Goal: Task Accomplishment & Management: Use online tool/utility

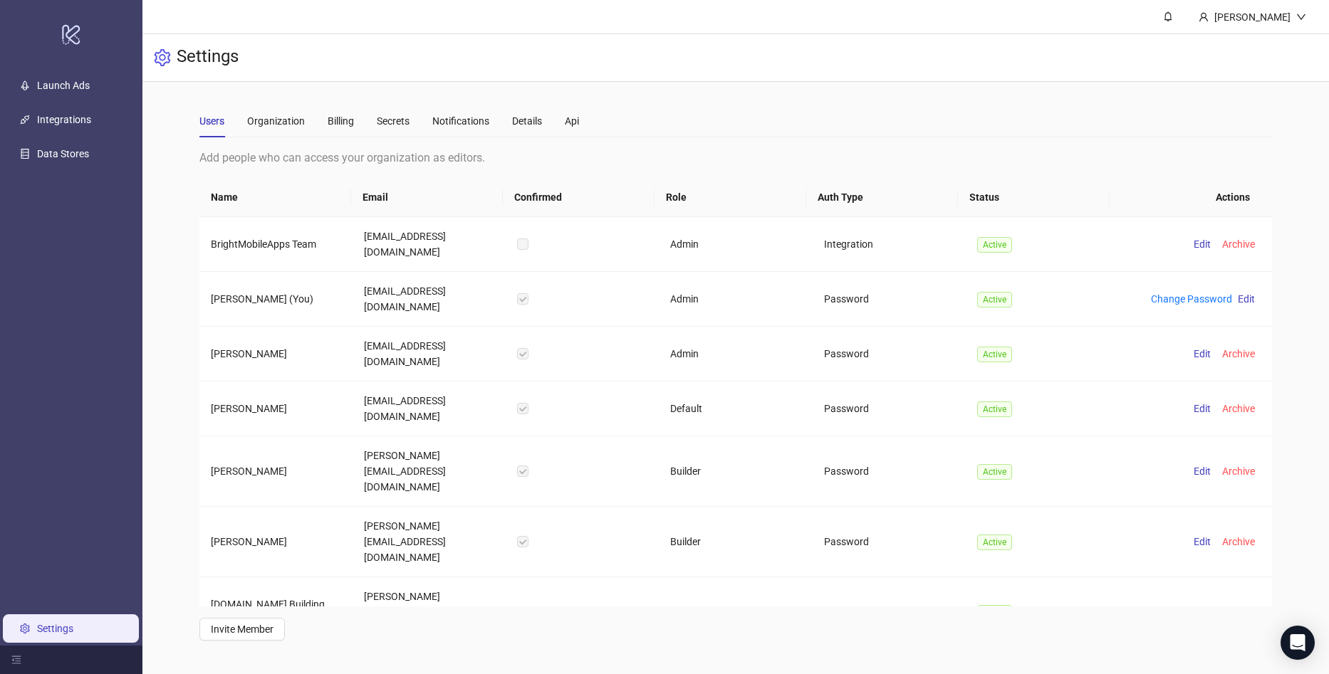
scroll to position [144, 0]
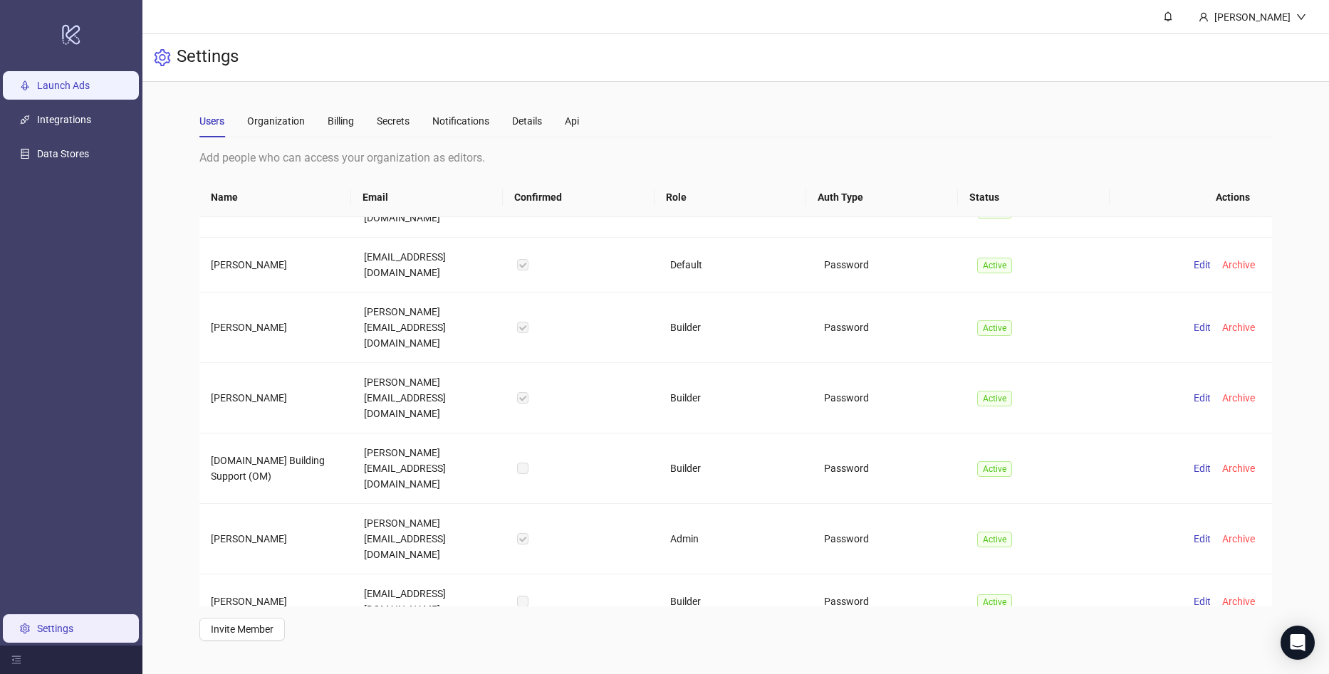
click at [75, 84] on link "Launch Ads" at bounding box center [63, 85] width 53 height 11
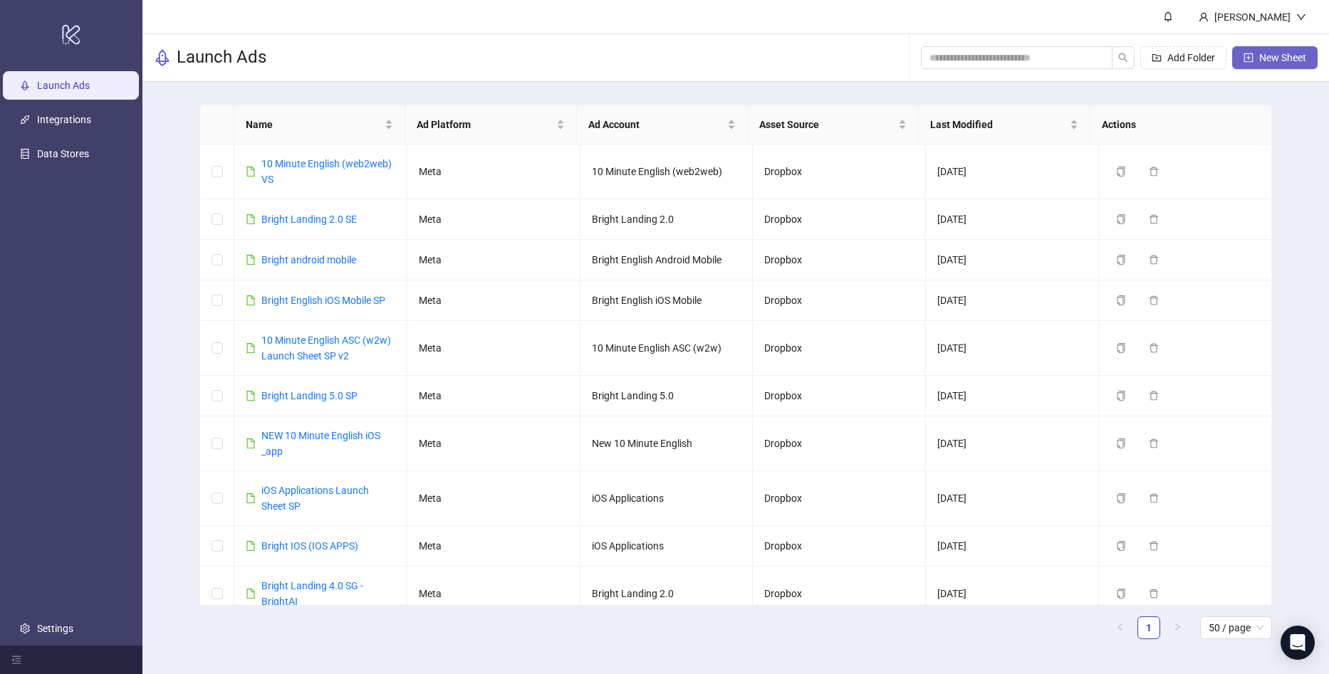
click at [1282, 53] on span "New Sheet" at bounding box center [1282, 57] width 47 height 11
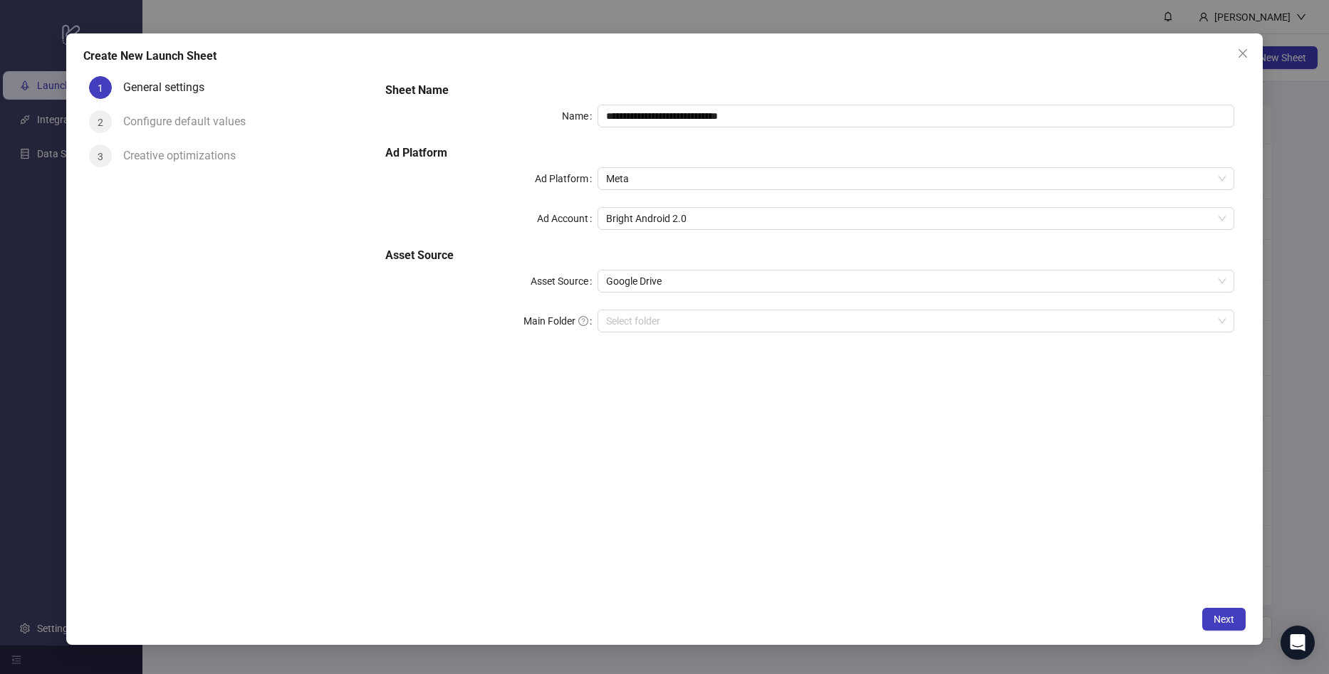
click at [815, 132] on div "**********" at bounding box center [810, 215] width 860 height 279
drag, startPoint x: 1250, startPoint y: 50, endPoint x: 973, endPoint y: 75, distance: 278.1
click at [970, 75] on div "**********" at bounding box center [664, 338] width 1196 height 611
click at [1245, 48] on icon "close" at bounding box center [1242, 53] width 11 height 11
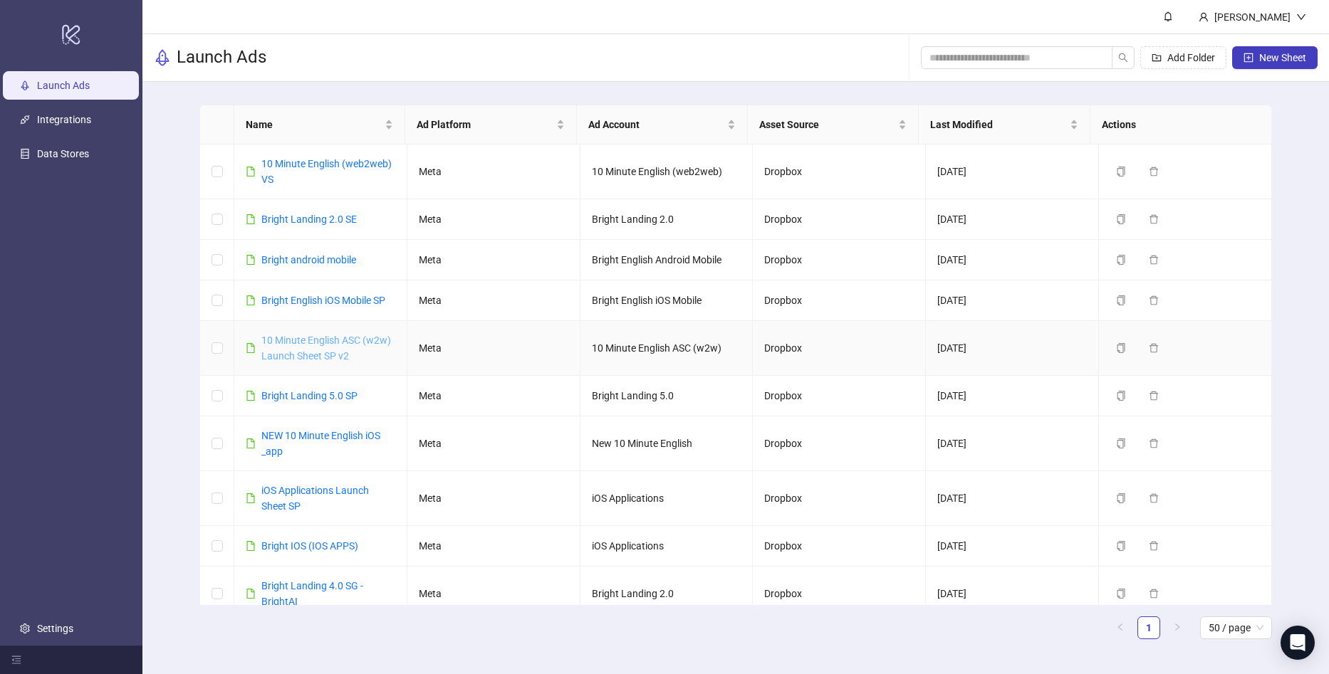
click at [328, 340] on link "10 Minute English ASC (w2w) Launch Sheet SP v2" at bounding box center [326, 348] width 130 height 27
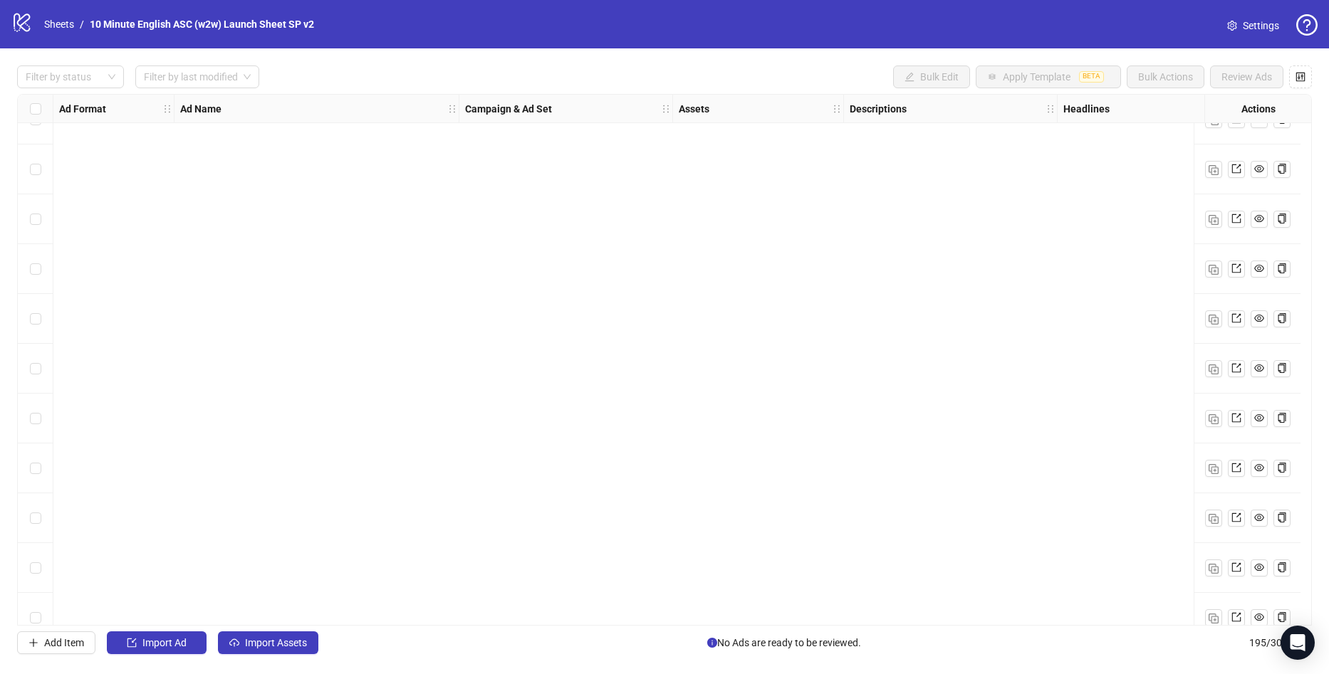
scroll to position [9223, 0]
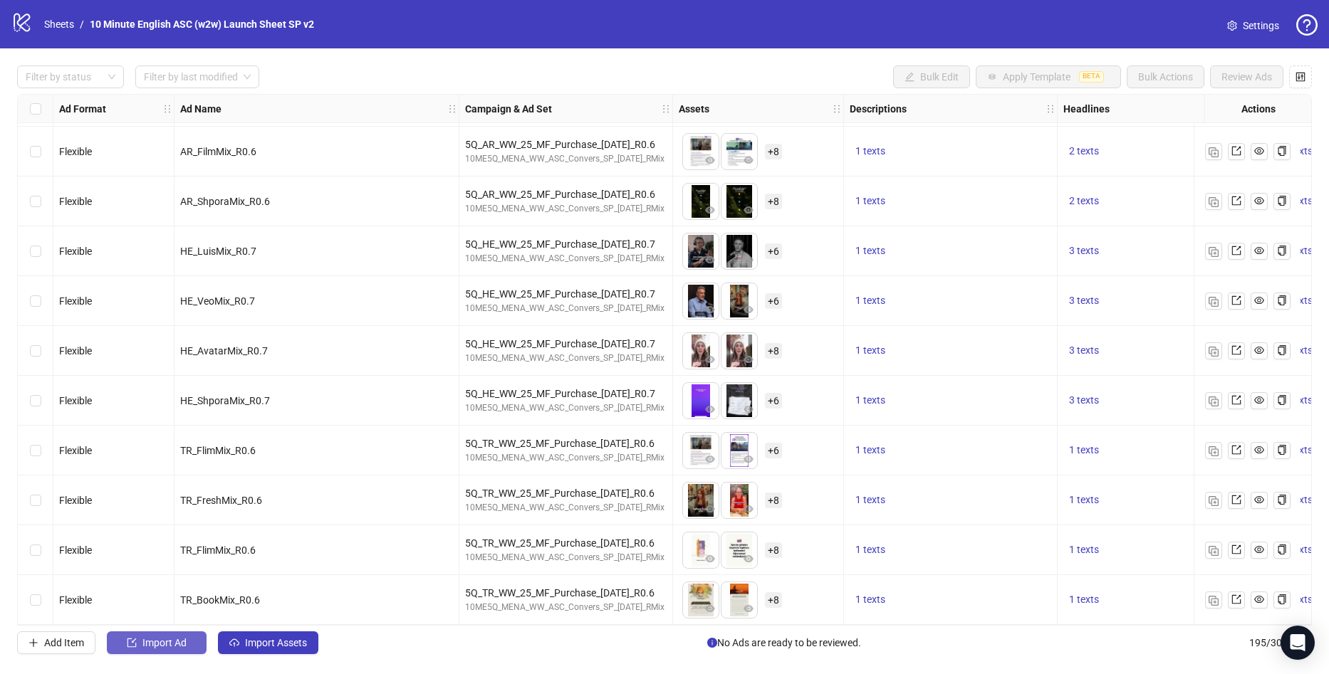
click at [170, 651] on button "Import Ad" at bounding box center [157, 643] width 100 height 23
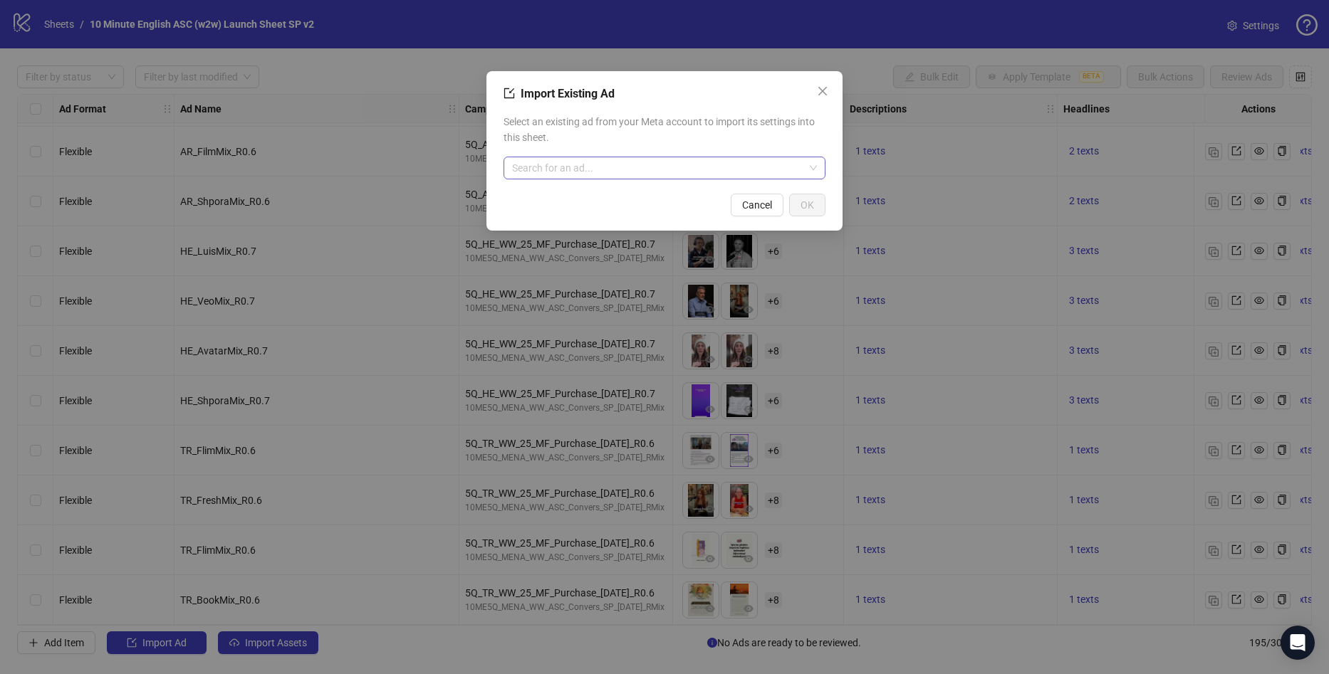
click at [630, 164] on input "search" at bounding box center [658, 167] width 292 height 21
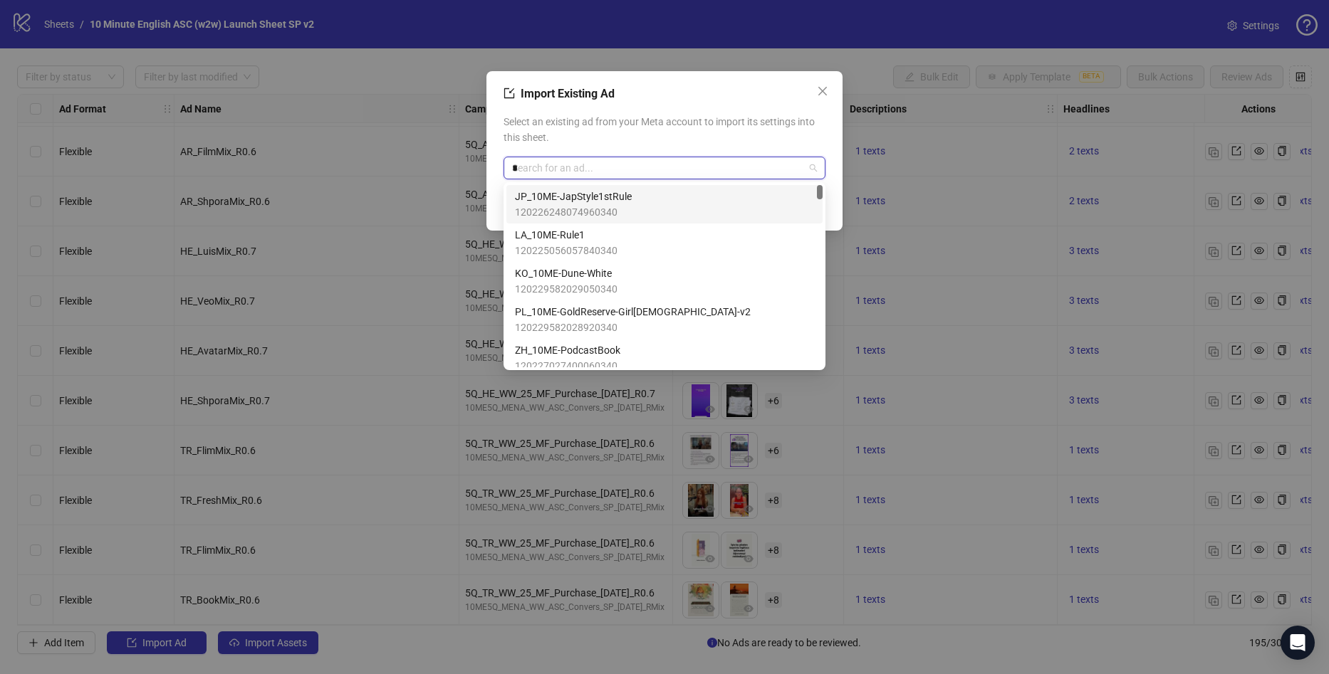
type input "**"
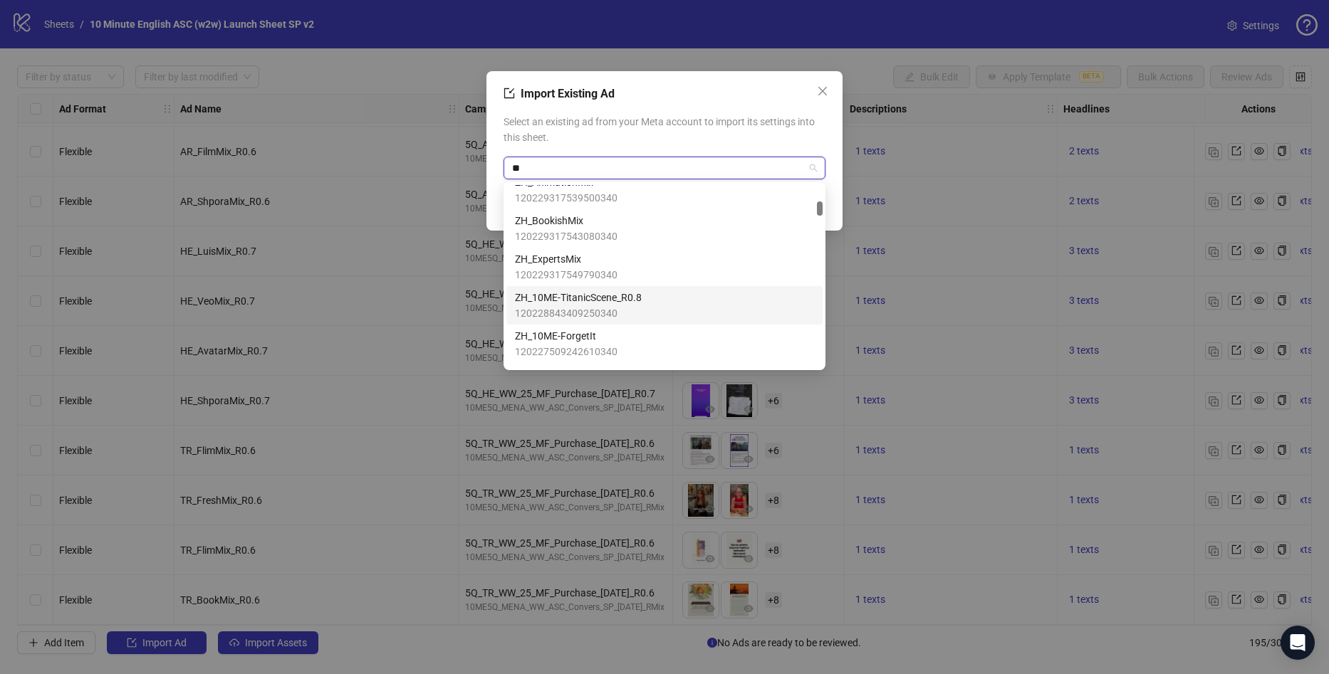
scroll to position [926, 0]
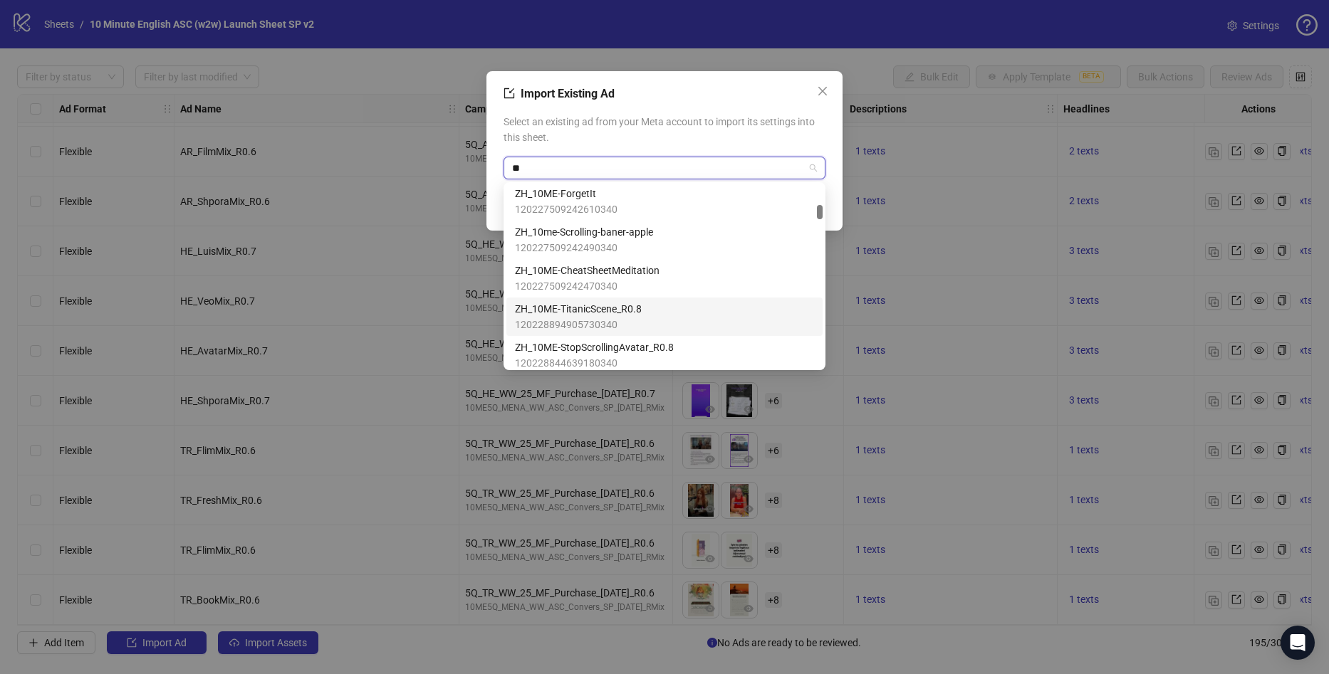
click at [650, 321] on div "ZH_10ME-TitanicScene_R0.8 120228894905730340" at bounding box center [664, 316] width 299 height 31
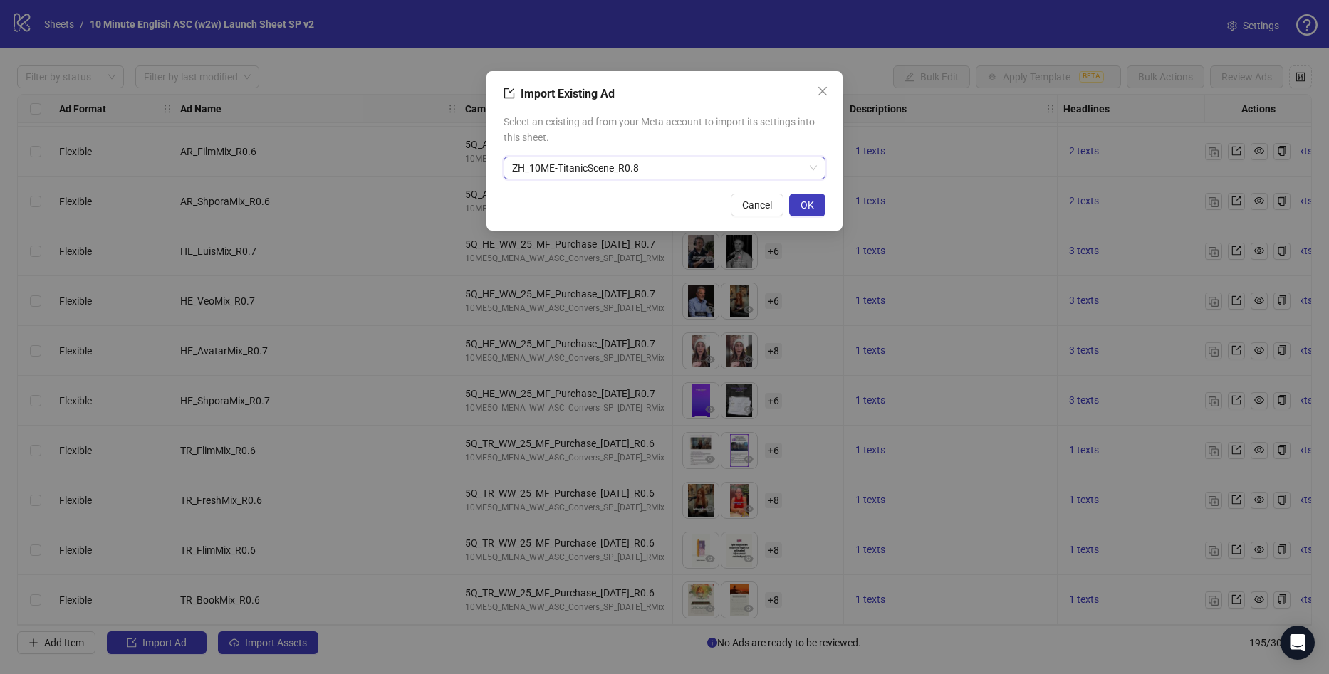
drag, startPoint x: 797, startPoint y: 204, endPoint x: 809, endPoint y: 273, distance: 69.3
click at [798, 204] on button "OK" at bounding box center [807, 205] width 36 height 23
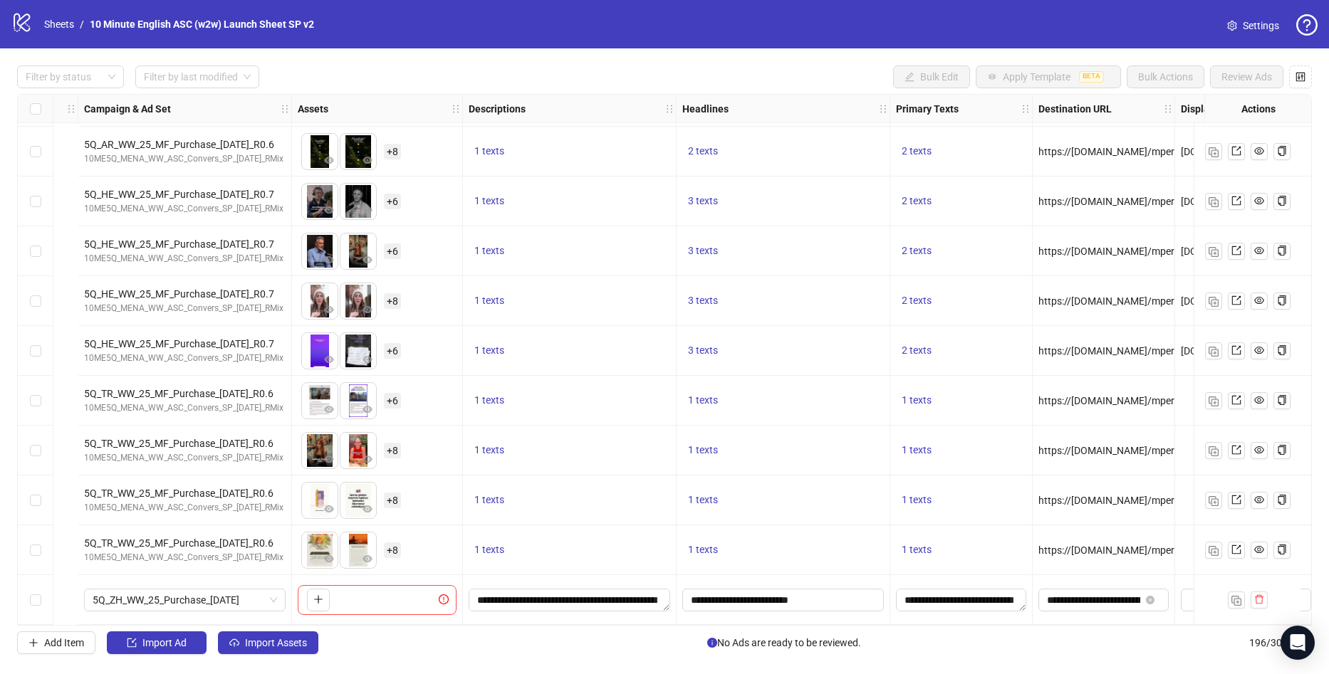
scroll to position [9273, 680]
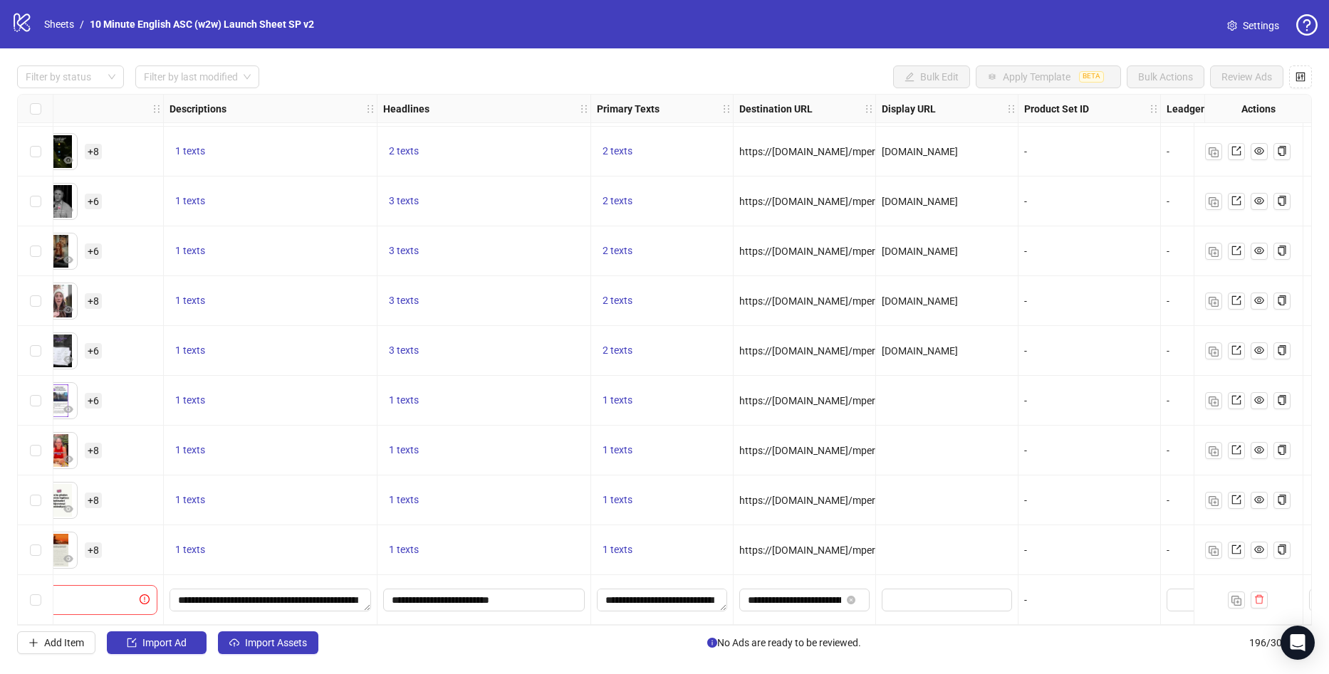
click at [784, 591] on div "Ad Format Ad Name Campaign & Ad Set Assets Descriptions Headlines Primary Texts…" at bounding box center [664, 360] width 1295 height 532
click at [796, 595] on input "**********" at bounding box center [794, 600] width 93 height 16
drag, startPoint x: 863, startPoint y: 627, endPoint x: 906, endPoint y: 636, distance: 43.7
click at [906, 636] on div "Filter by status Filter by last modified Bulk Edit Apply Template BETA Bulk Act…" at bounding box center [664, 359] width 1329 height 623
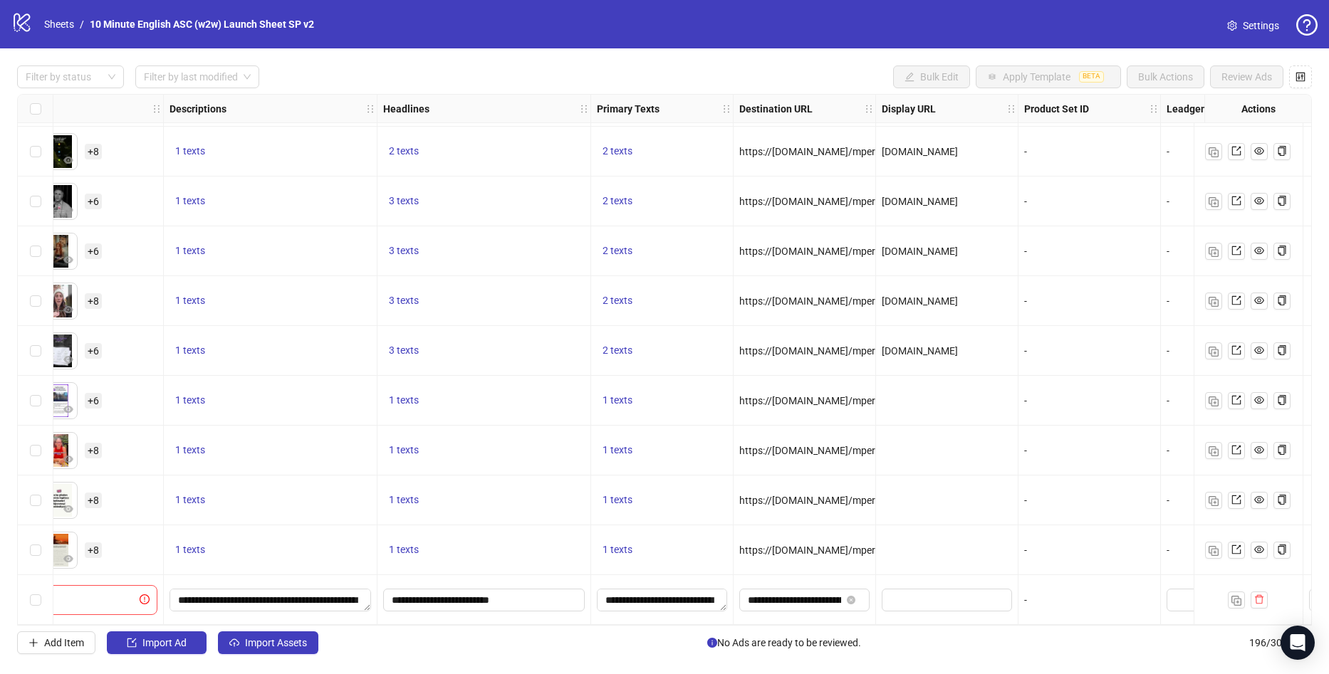
drag, startPoint x: 908, startPoint y: 626, endPoint x: 923, endPoint y: 625, distance: 15.0
click at [921, 626] on div "Ad Format Ad Name Campaign & Ad Set Assets Descriptions Headlines Primary Texts…" at bounding box center [664, 360] width 1295 height 532
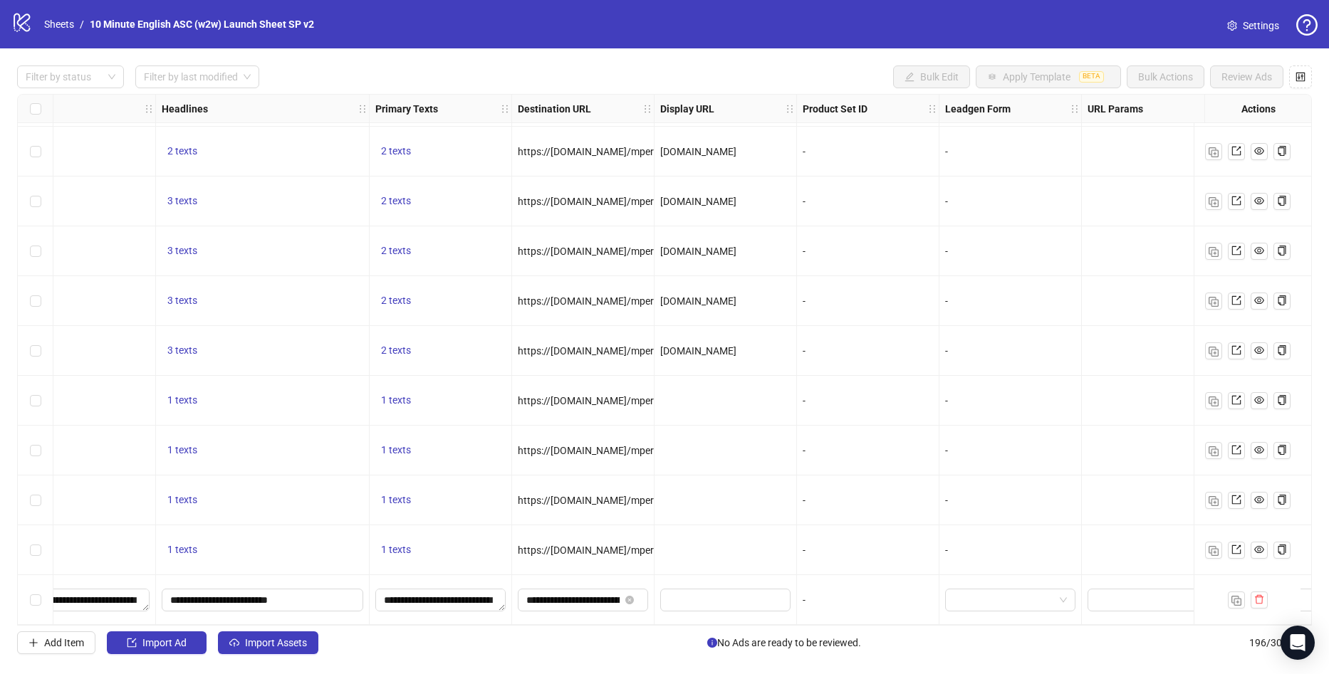
scroll to position [9273, 765]
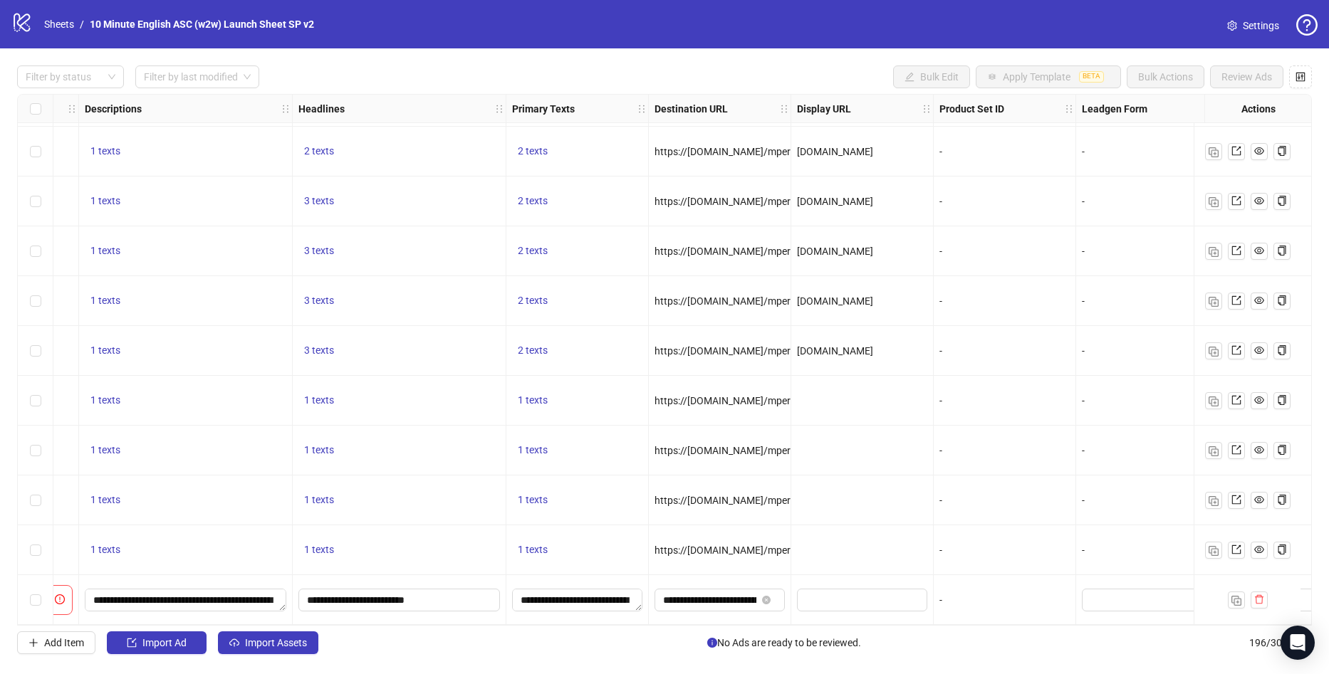
click at [1248, 25] on span "Settings" at bounding box center [1261, 26] width 36 height 16
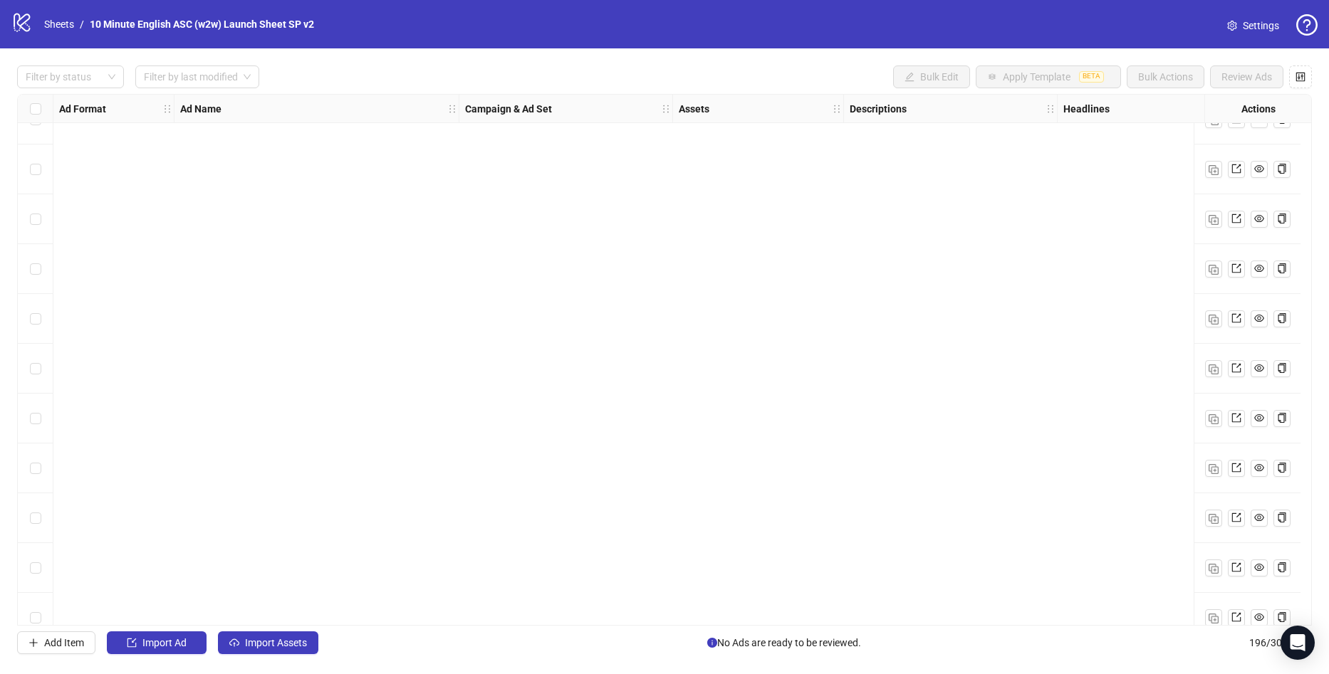
scroll to position [9273, 0]
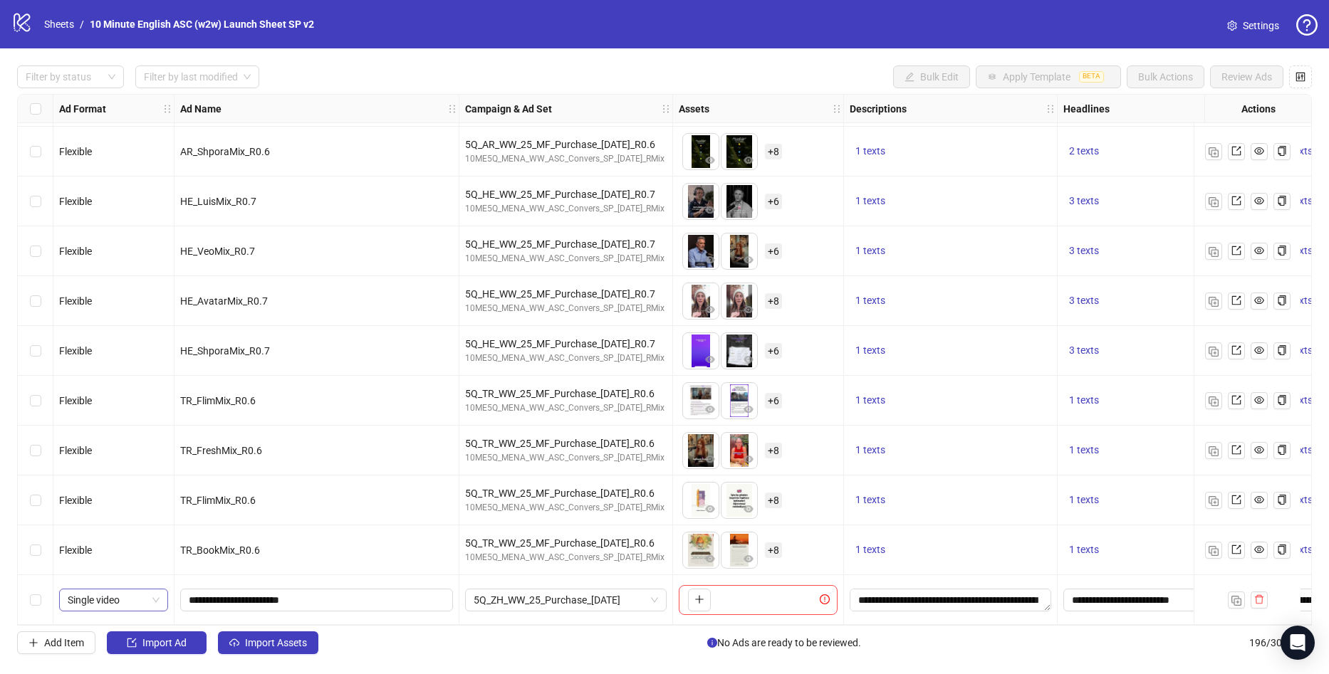
click at [117, 597] on span "Single video" at bounding box center [114, 600] width 92 height 21
click at [120, 474] on div "Single video" at bounding box center [113, 475] width 86 height 16
click at [597, 595] on span "5Q_ZH_WW_25_Purchase_[DATE]" at bounding box center [566, 600] width 184 height 21
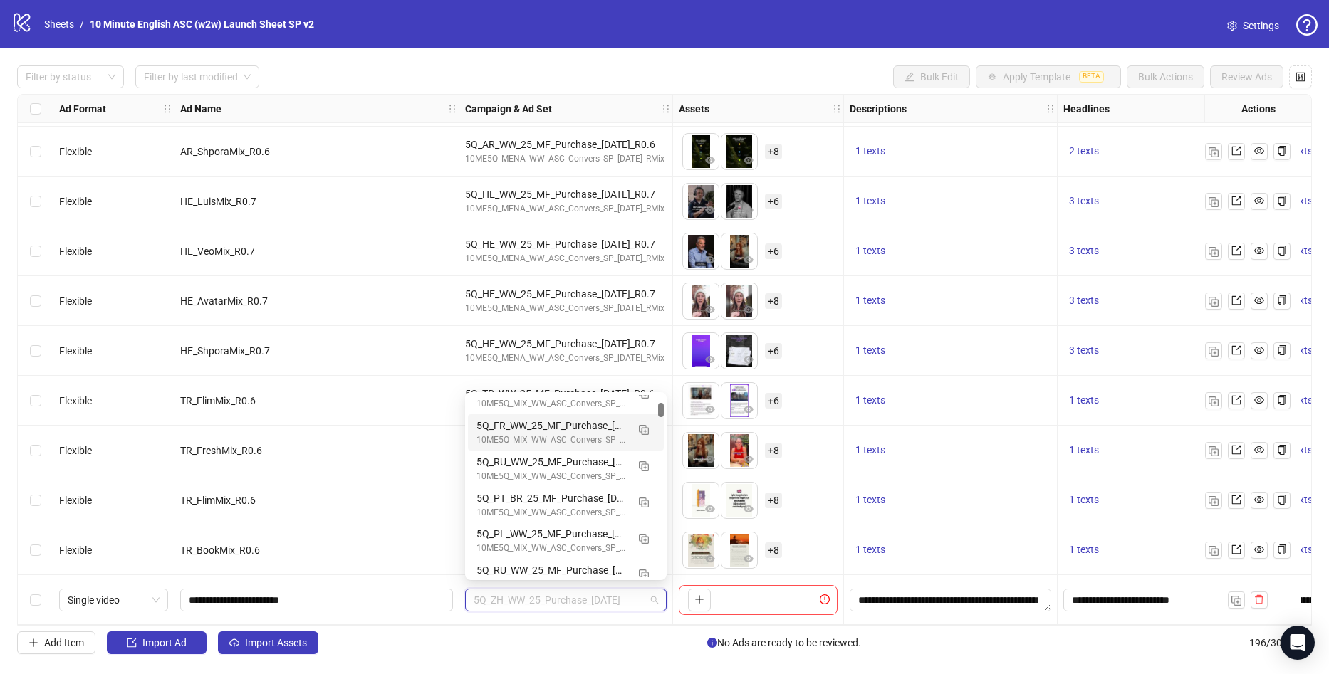
scroll to position [126, 0]
click at [534, 631] on div "Filter by status Filter by last modified Bulk Edit Apply Template BETA Bulk Act…" at bounding box center [664, 359] width 1329 height 623
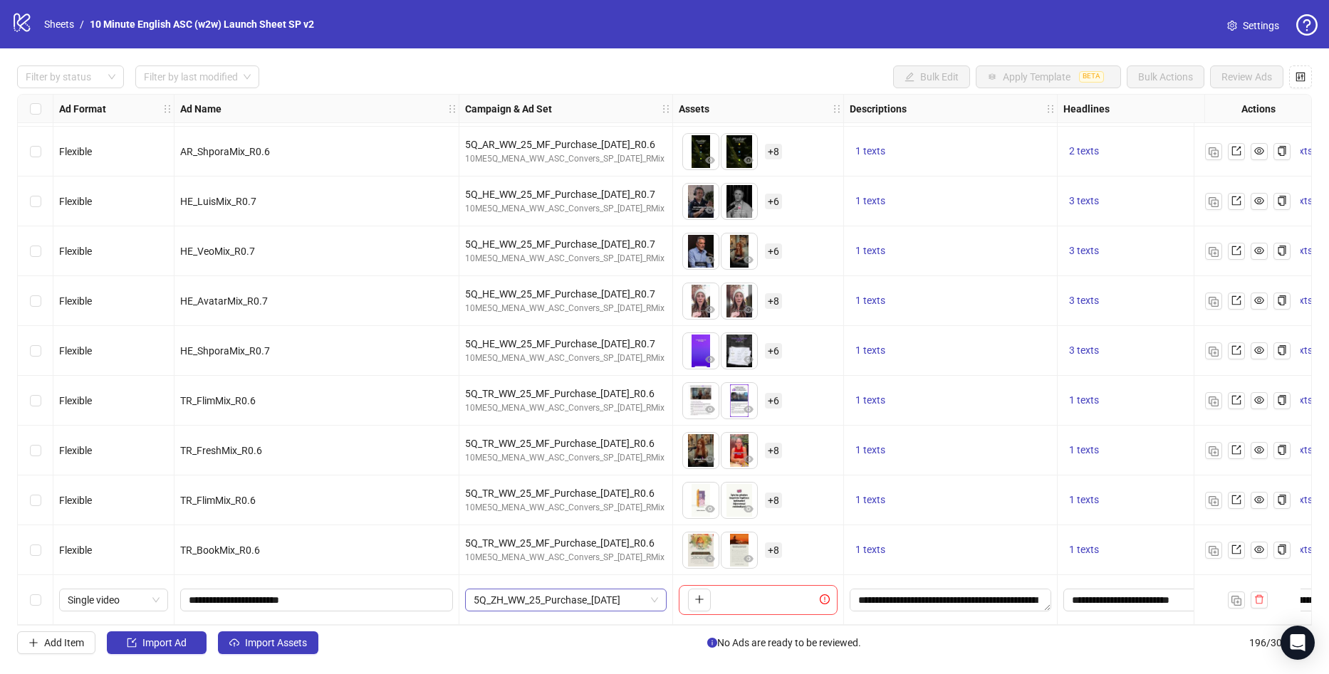
click at [555, 598] on span "5Q_ZH_WW_25_Purchase_[DATE]" at bounding box center [566, 600] width 184 height 21
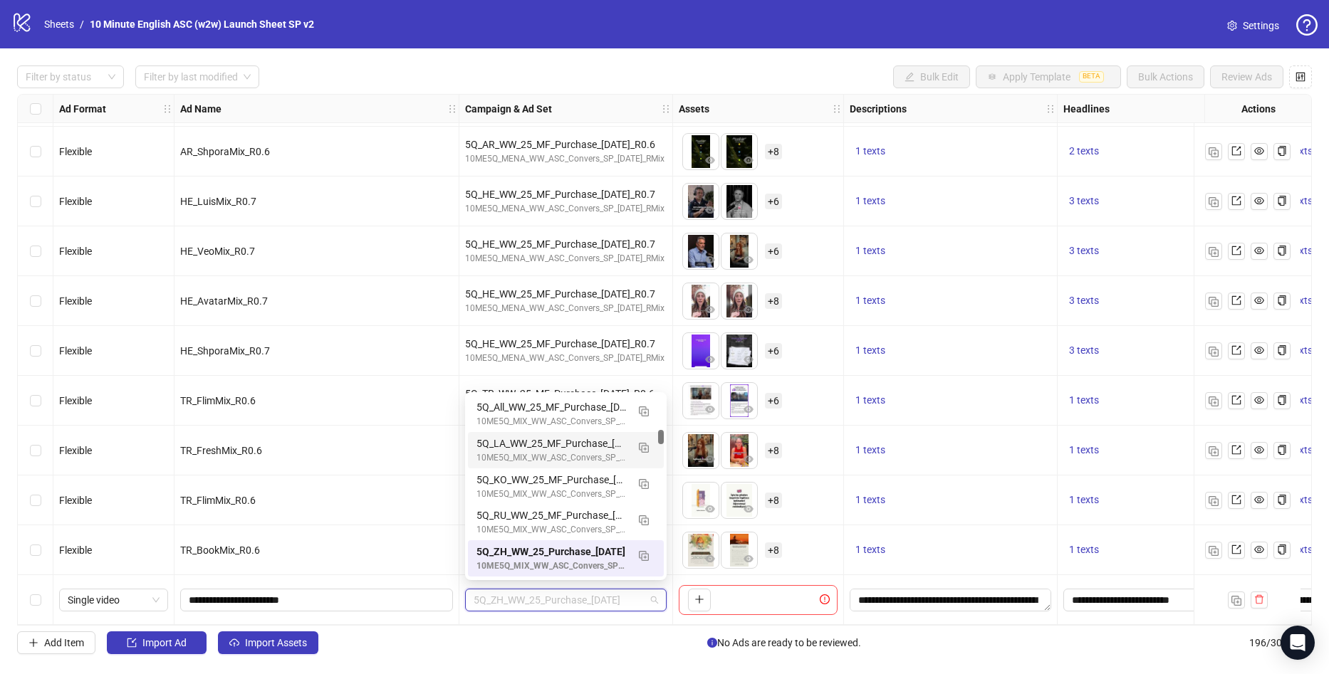
click at [551, 446] on div "5Q_LA_WW_25_MF_Purchase_[DATE]" at bounding box center [551, 444] width 150 height 16
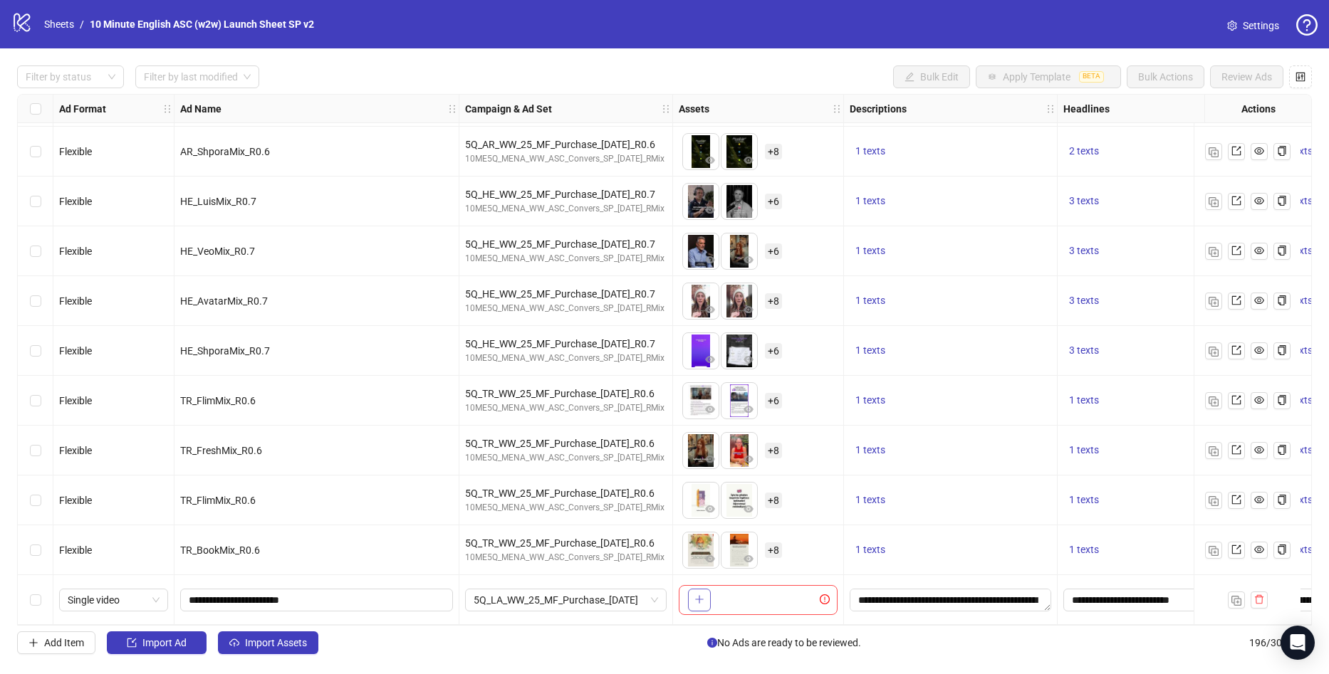
click at [708, 597] on button "button" at bounding box center [699, 600] width 23 height 23
click at [694, 600] on button "button" at bounding box center [699, 600] width 23 height 23
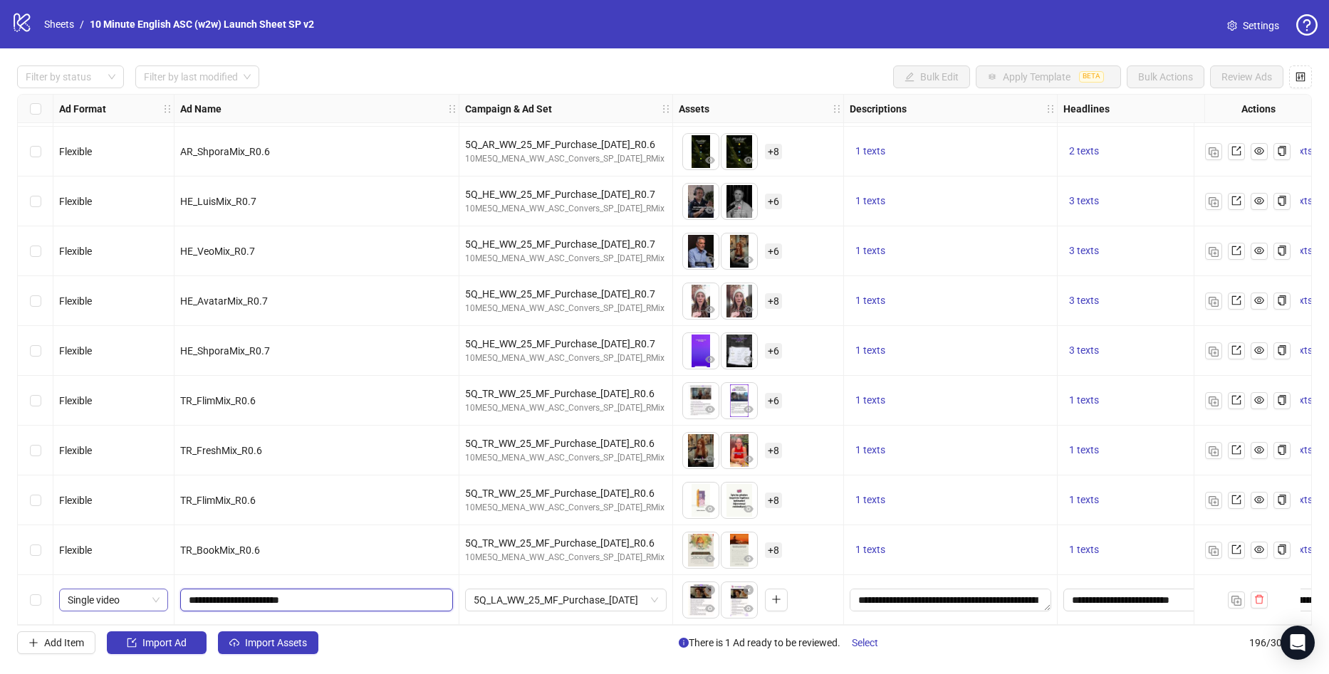
drag, startPoint x: 293, startPoint y: 591, endPoint x: 159, endPoint y: 591, distance: 133.2
paste input "**********"
drag, startPoint x: 334, startPoint y: 592, endPoint x: -27, endPoint y: 578, distance: 361.3
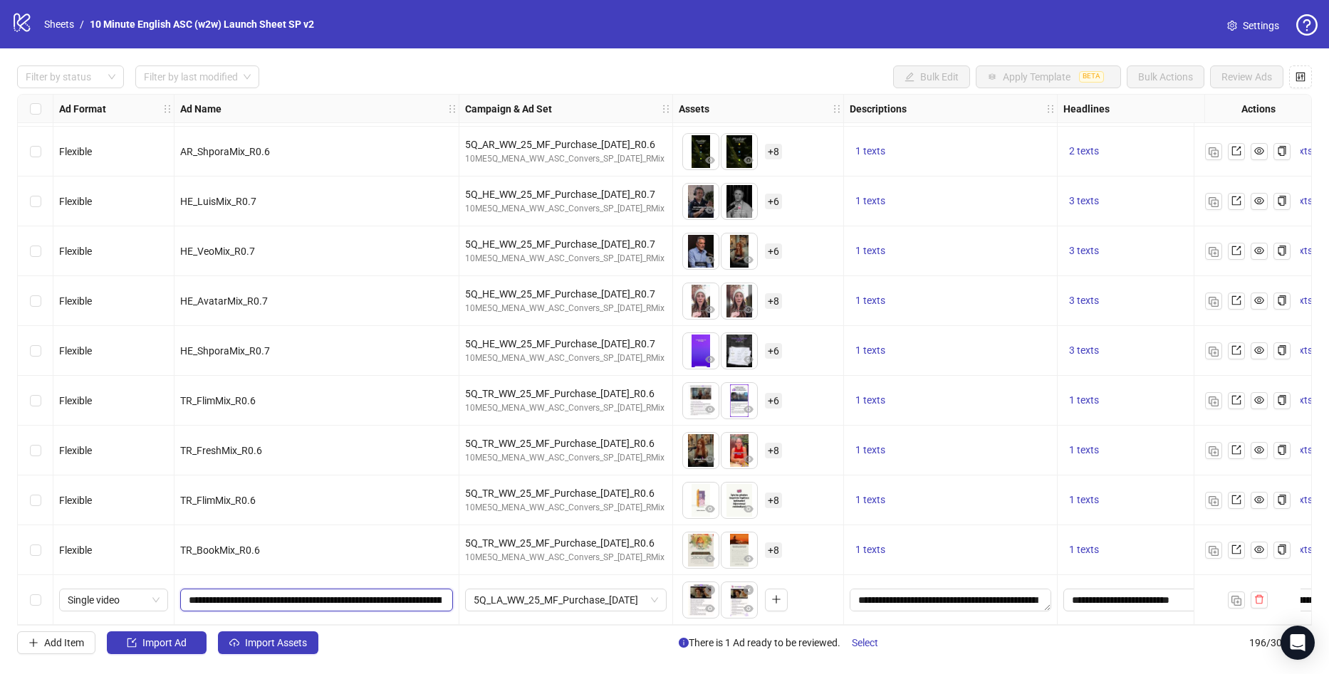
click at [0, 578] on html "logo/logo-mobile Sheets / 10 Minute English ASC (w2w) Launch Sheet SP v2 Settin…" at bounding box center [664, 337] width 1329 height 674
click at [323, 594] on input "**********" at bounding box center [315, 600] width 253 height 16
drag, startPoint x: 309, startPoint y: 596, endPoint x: -38, endPoint y: 592, distance: 346.8
click at [0, 592] on html "logo/logo-mobile Sheets / 10 Minute English ASC (w2w) Launch Sheet SP v2 Settin…" at bounding box center [664, 337] width 1329 height 674
type input "**********"
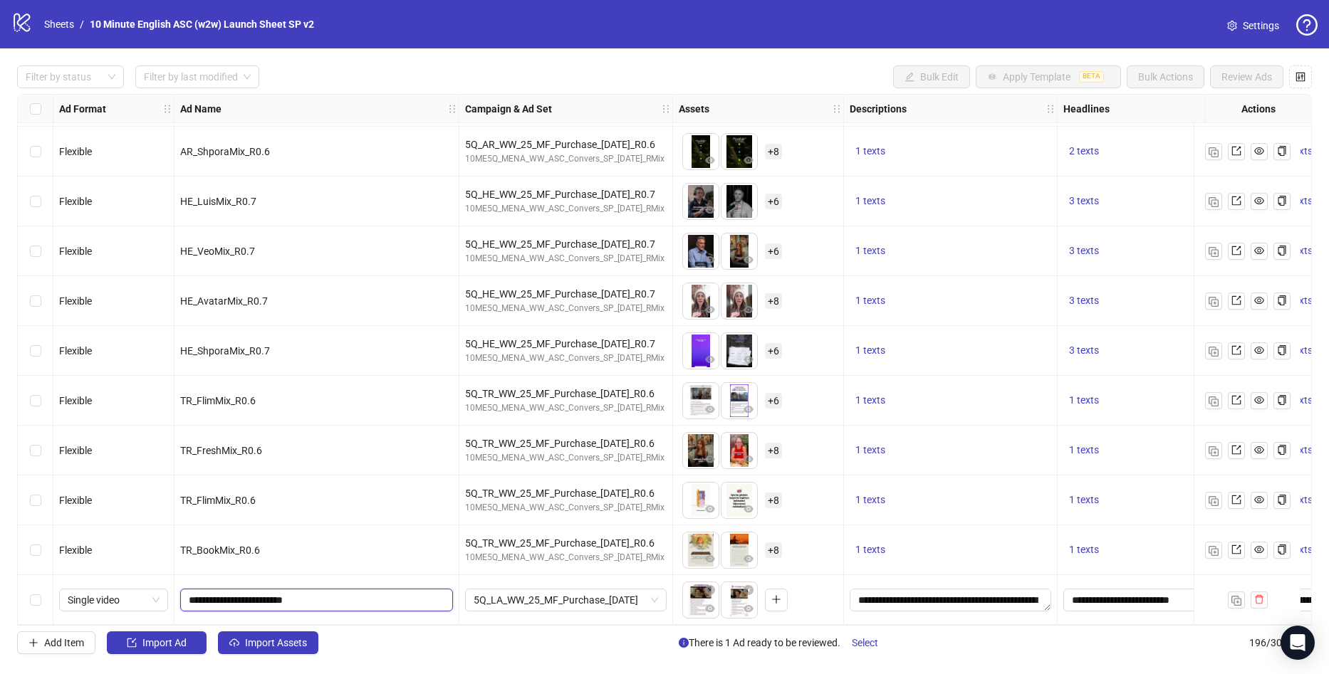
drag, startPoint x: 293, startPoint y: 591, endPoint x: 439, endPoint y: 634, distance: 152.1
click at [205, 599] on input "**********" at bounding box center [315, 600] width 253 height 16
click at [457, 637] on div "Add Item Import Ad Import Assets There is 1 Ad ready to be reviewed. Select 196…" at bounding box center [664, 643] width 1295 height 23
drag, startPoint x: 457, startPoint y: 636, endPoint x: 380, endPoint y: 634, distance: 76.9
click at [380, 634] on div "Filter by status Filter by last modified Bulk Edit Apply Template BETA Bulk Act…" at bounding box center [664, 359] width 1329 height 623
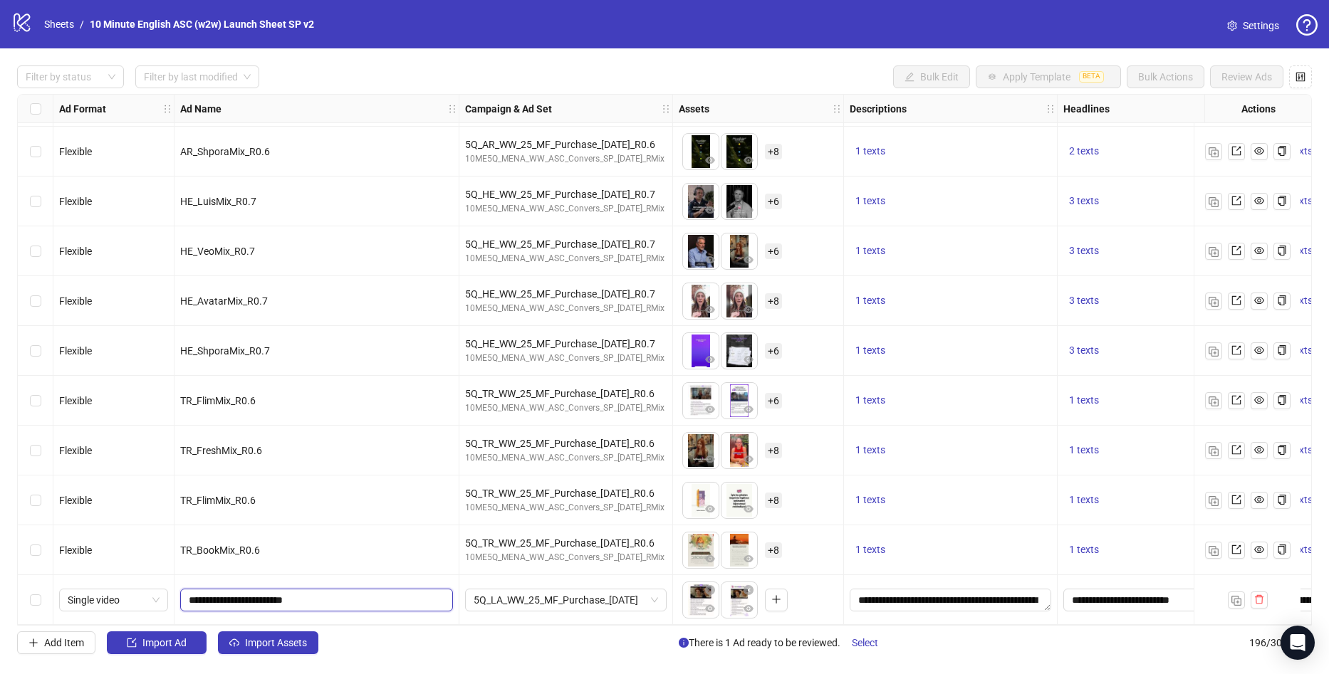
click at [290, 596] on input "**********" at bounding box center [315, 600] width 253 height 16
click at [417, 601] on input "**********" at bounding box center [315, 600] width 253 height 16
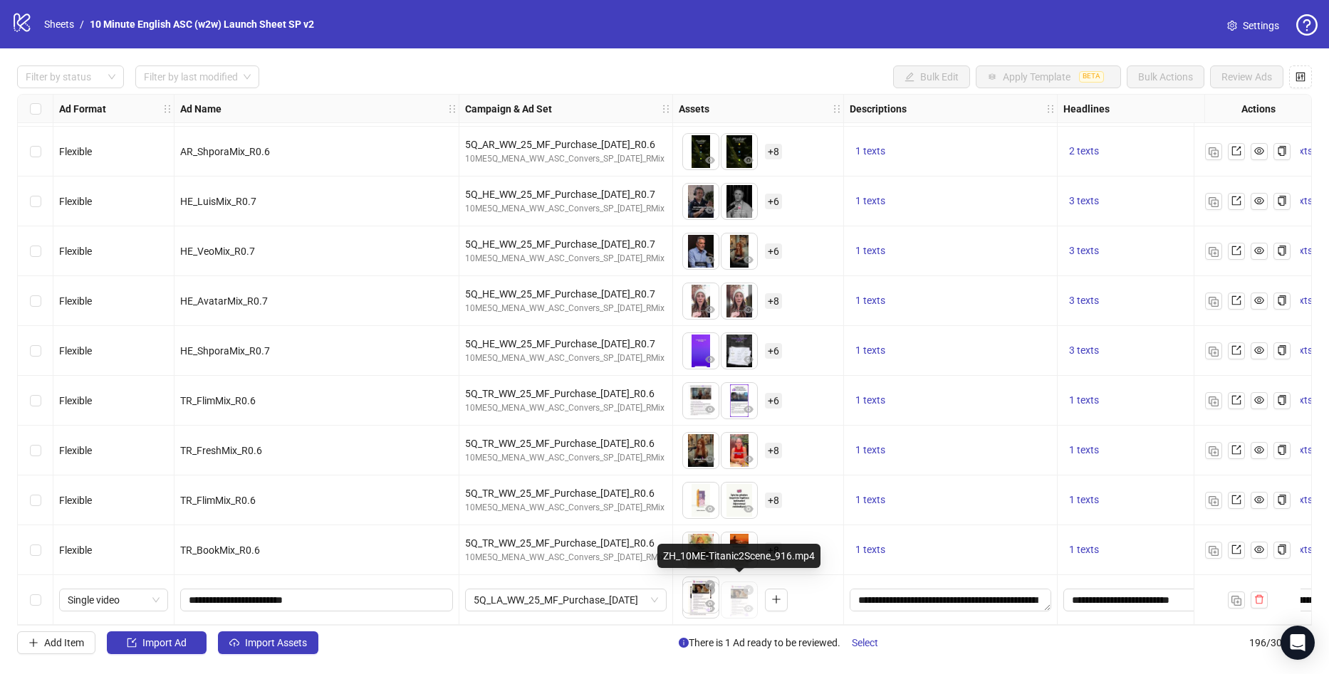
drag, startPoint x: 732, startPoint y: 602, endPoint x: 703, endPoint y: 604, distance: 29.3
click at [703, 604] on body "logo/logo-mobile Sheets / 10 Minute English ASC (w2w) Launch Sheet SP v2 Settin…" at bounding box center [664, 337] width 1329 height 674
drag, startPoint x: 729, startPoint y: 591, endPoint x: 687, endPoint y: 588, distance: 42.1
click at [687, 588] on body "logo/logo-mobile Sheets / 10 Minute English ASC (w2w) Launch Sheet SP v2 Settin…" at bounding box center [664, 337] width 1329 height 674
drag, startPoint x: 692, startPoint y: 599, endPoint x: 746, endPoint y: 588, distance: 55.2
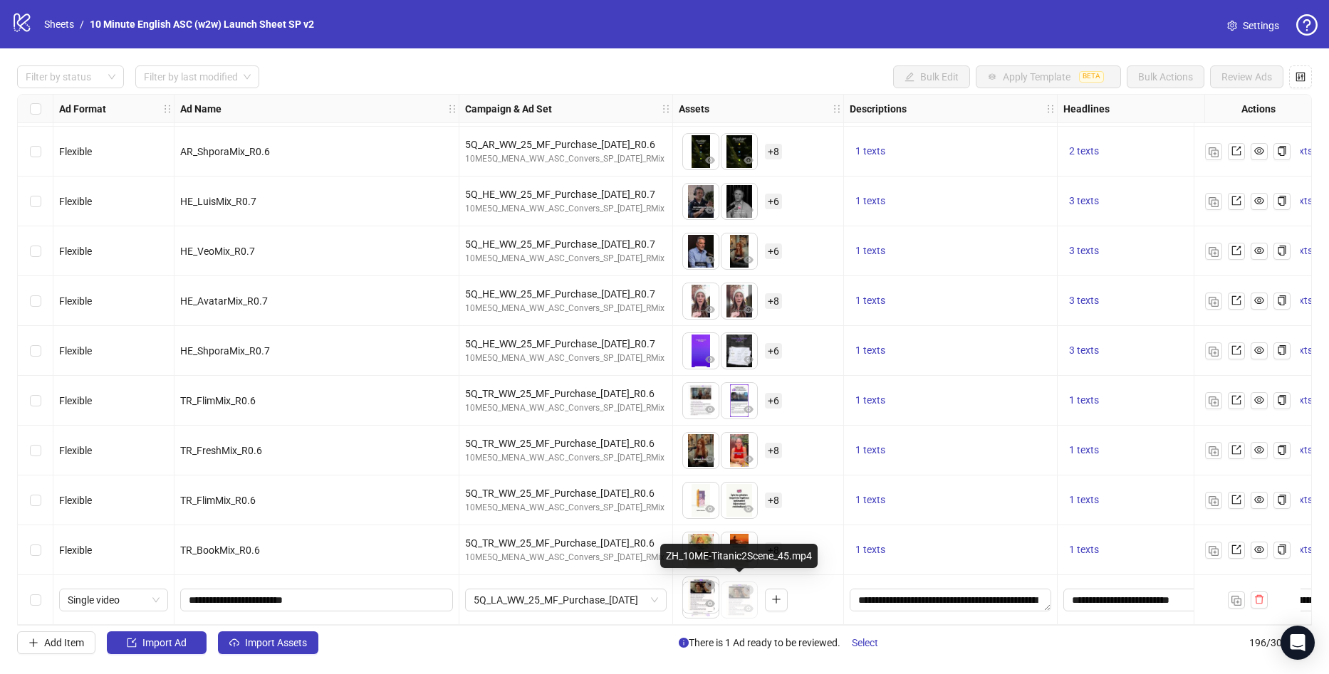
drag, startPoint x: 738, startPoint y: 594, endPoint x: 706, endPoint y: 592, distance: 31.4
click at [706, 592] on body "logo/logo-mobile Sheets / 10 Minute English ASC (w2w) Launch Sheet SP v2 Settin…" at bounding box center [664, 337] width 1329 height 674
click at [128, 605] on span "Single video" at bounding box center [114, 600] width 92 height 21
click at [553, 598] on span "5Q_LA_WW_25_MF_Purchase_[DATE]" at bounding box center [566, 600] width 184 height 21
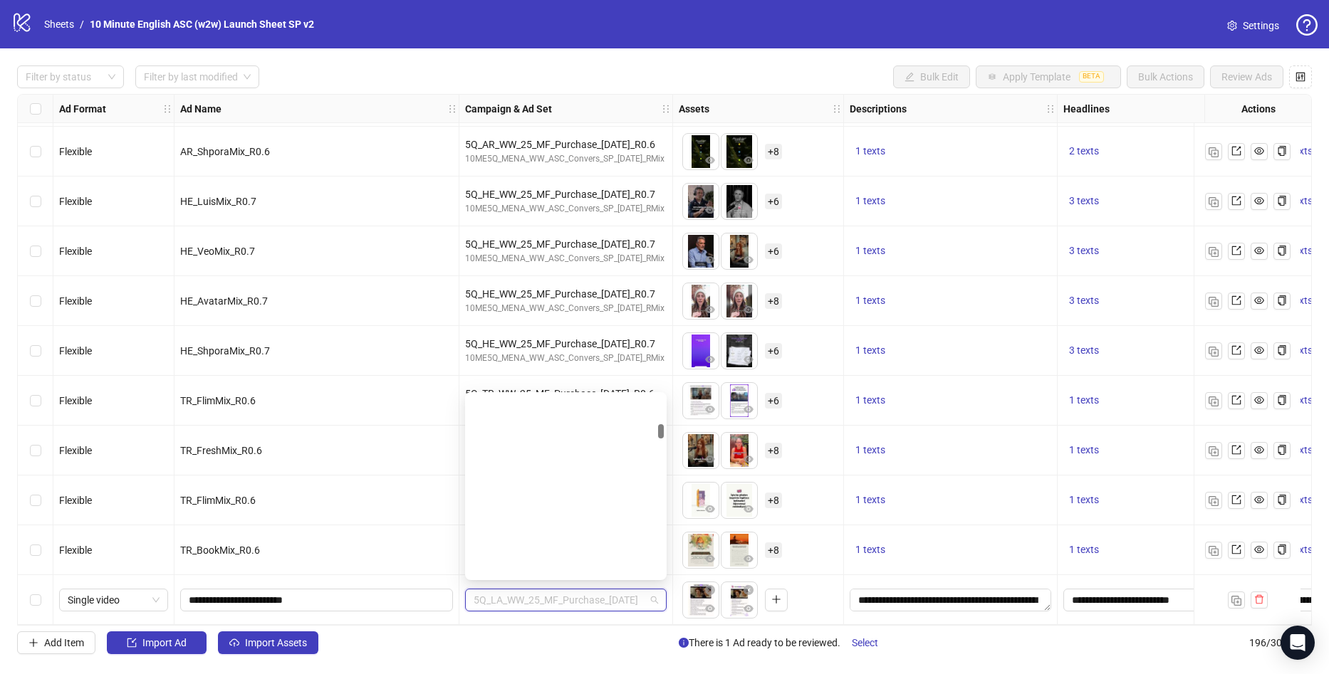
scroll to position [471, 0]
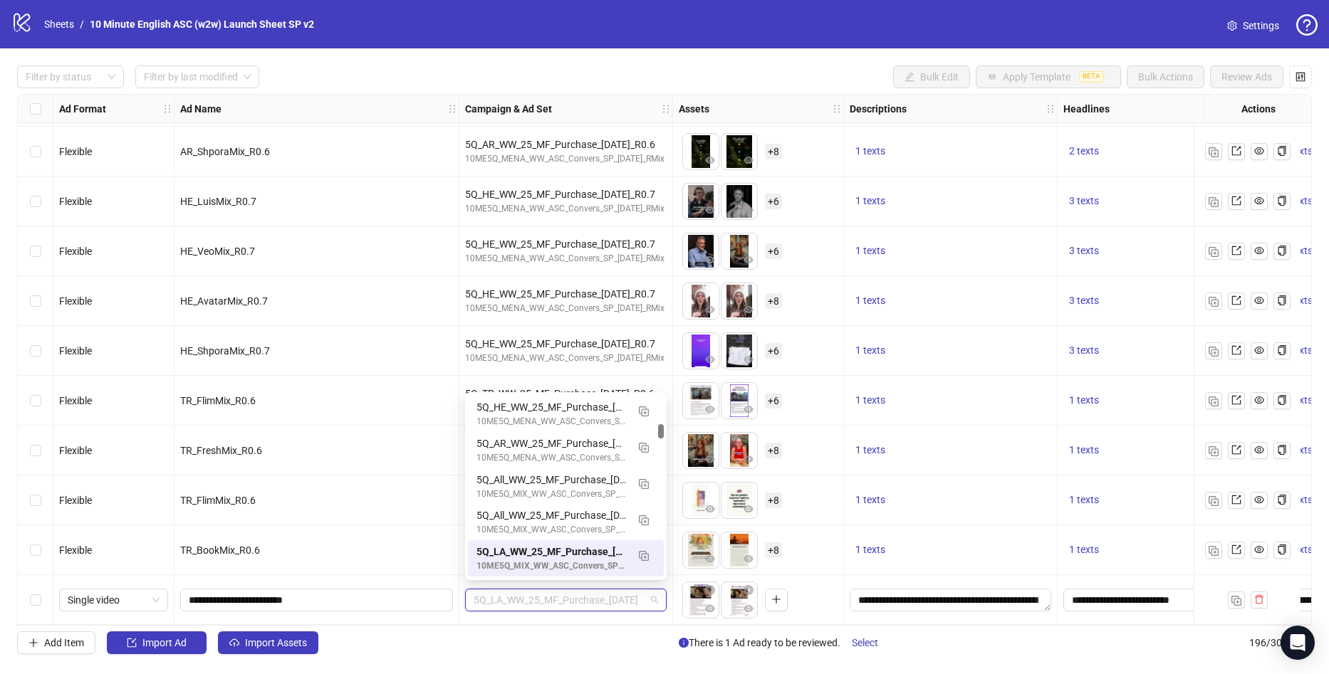
click at [602, 615] on div "5Q_LA_WW_25_MF_Purchase_[DATE]" at bounding box center [566, 600] width 214 height 50
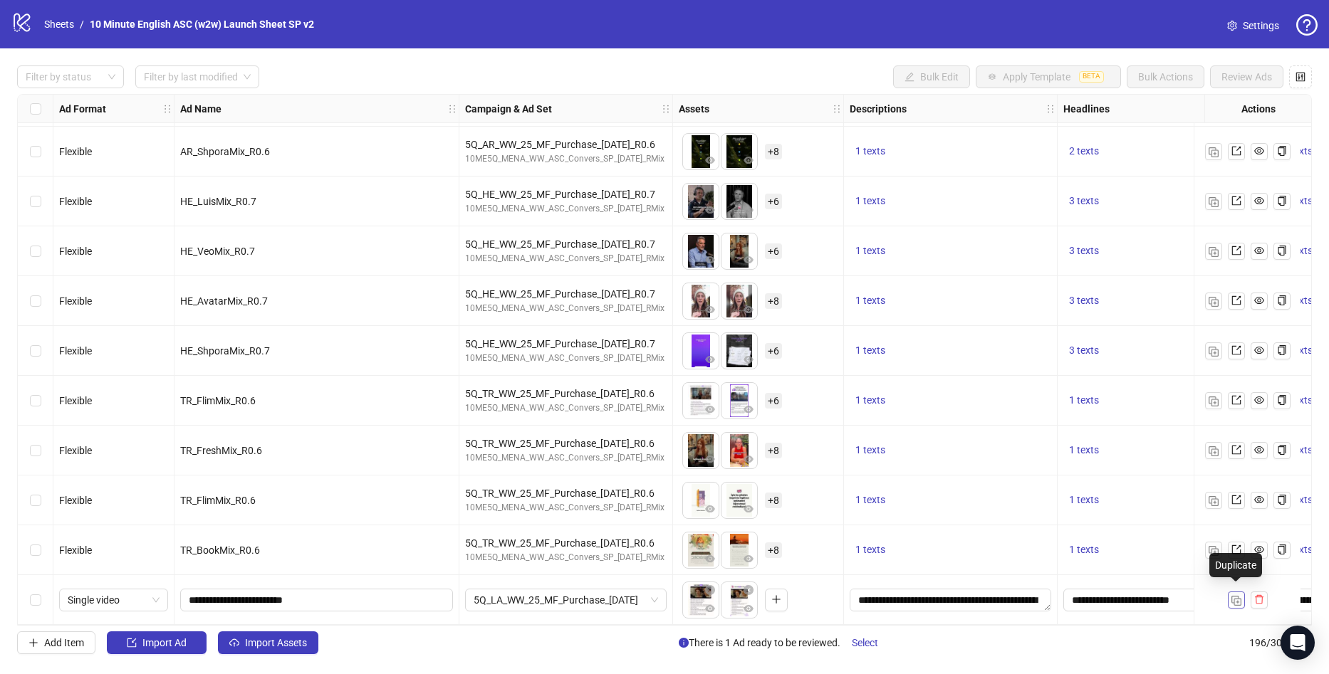
click at [1241, 597] on button "button" at bounding box center [1236, 600] width 17 height 17
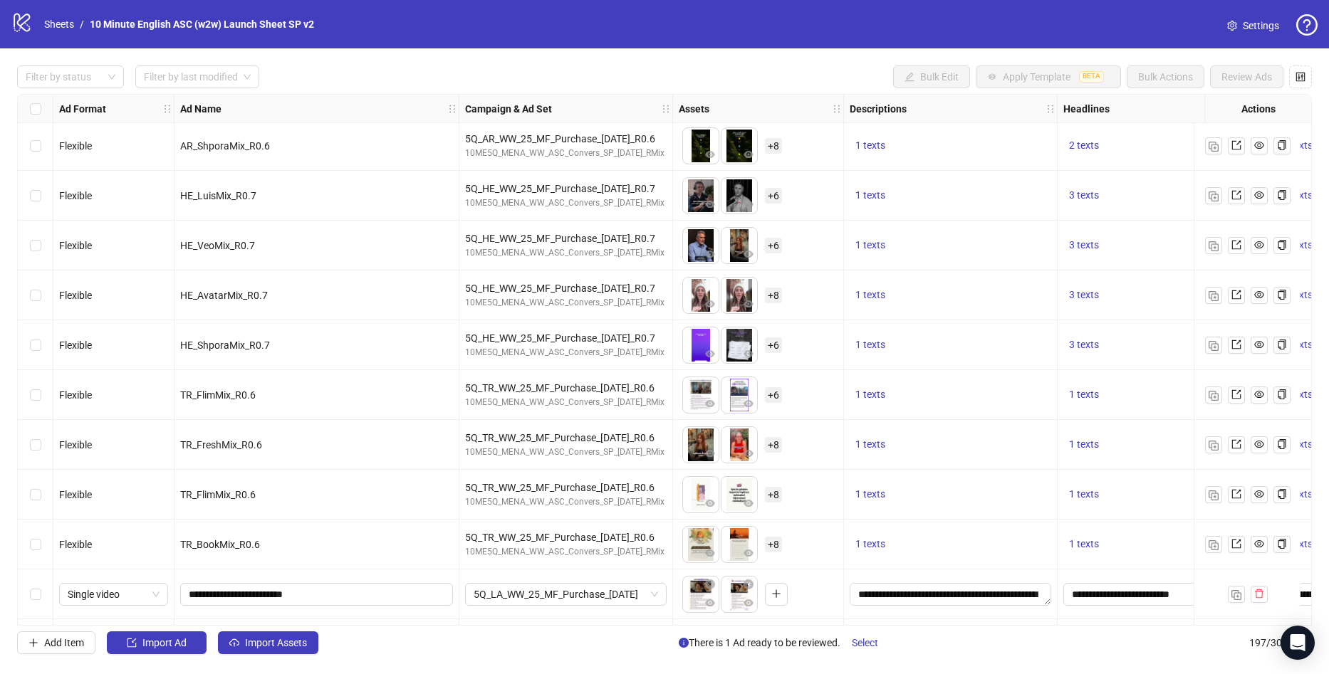
scroll to position [9323, 0]
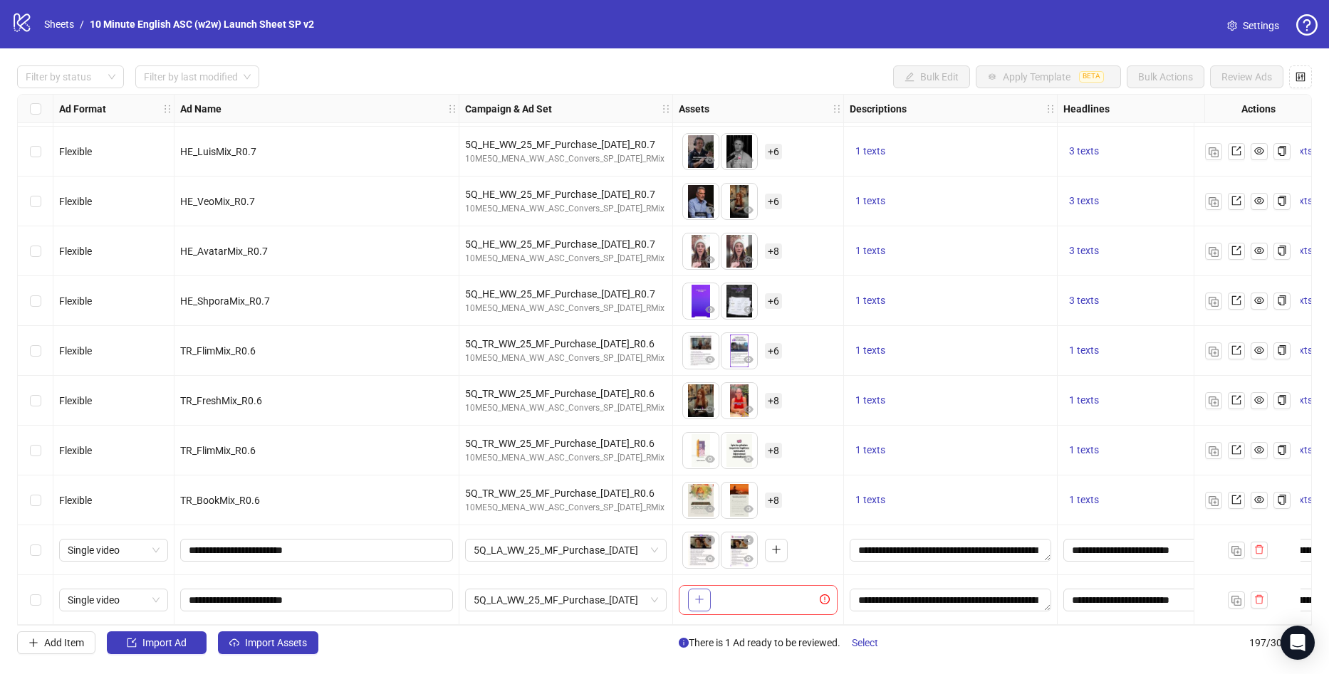
click at [696, 594] on button "button" at bounding box center [699, 600] width 23 height 23
click at [42, 550] on div "Select row 196" at bounding box center [36, 550] width 36 height 50
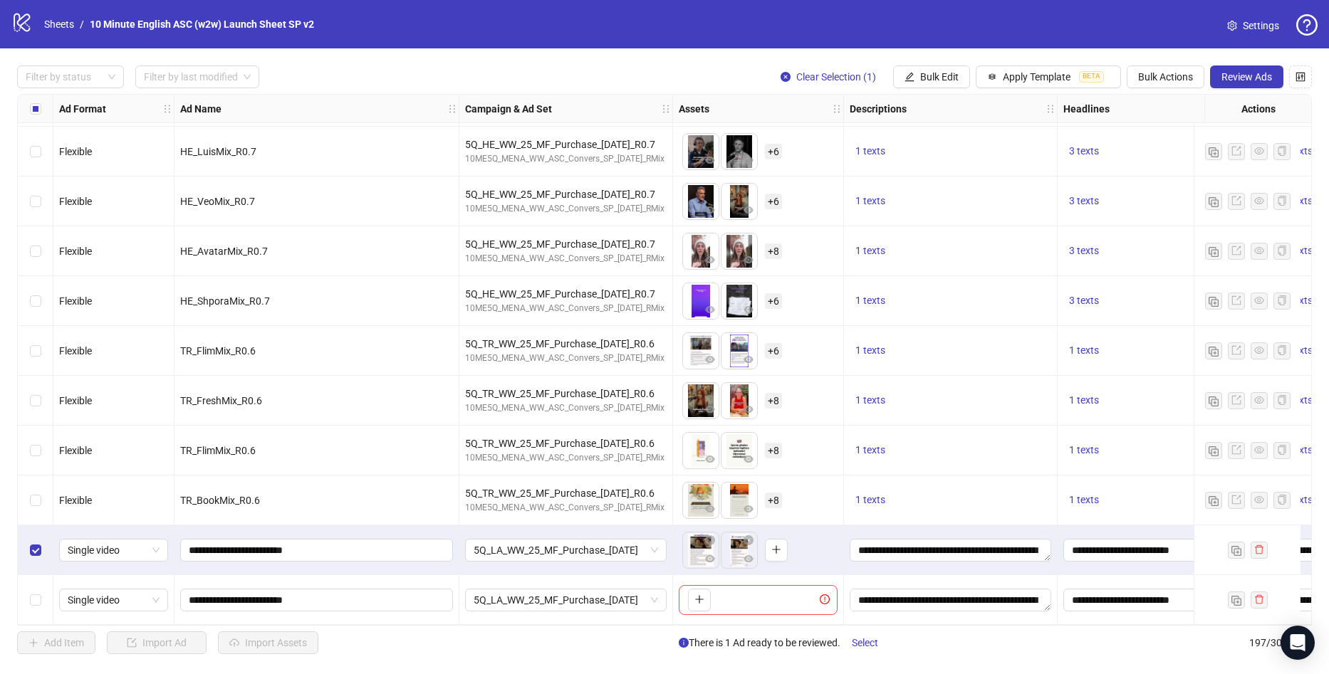
click at [42, 590] on div "Select row 197" at bounding box center [36, 600] width 36 height 50
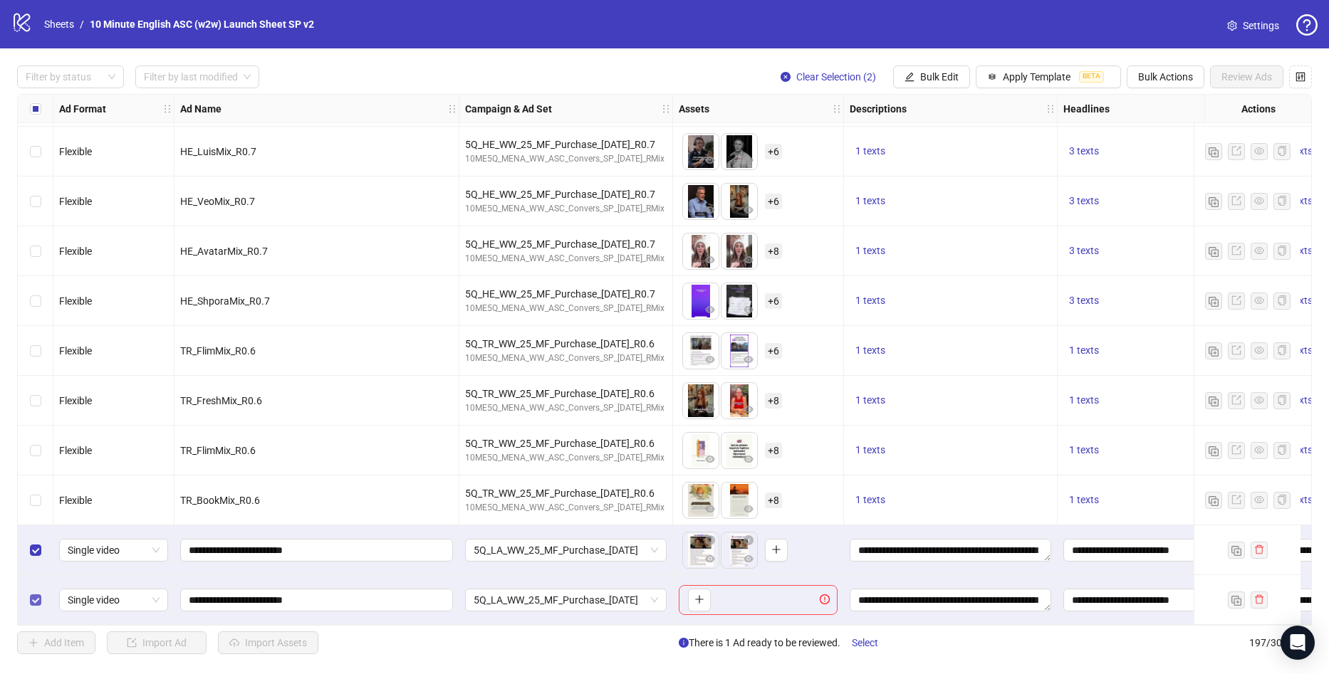
click at [33, 602] on label "Select row 197" at bounding box center [35, 600] width 11 height 16
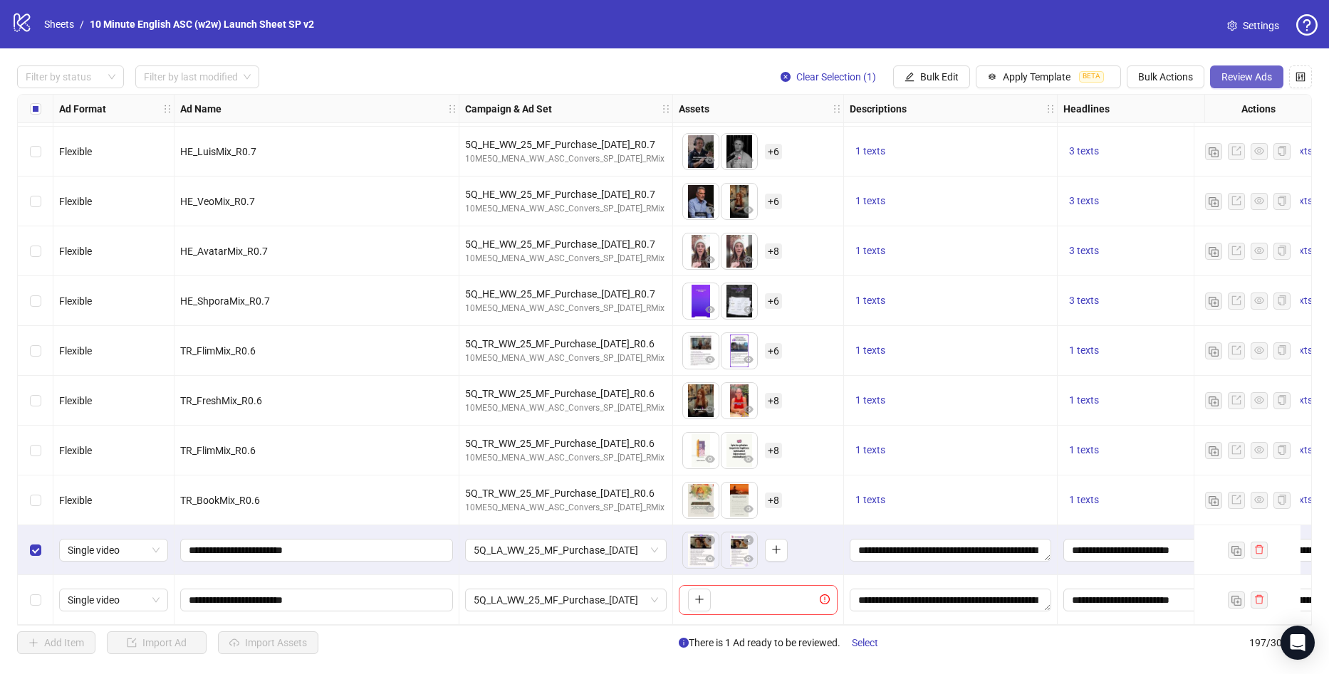
click at [1221, 78] on span "Review Ads" at bounding box center [1246, 76] width 51 height 11
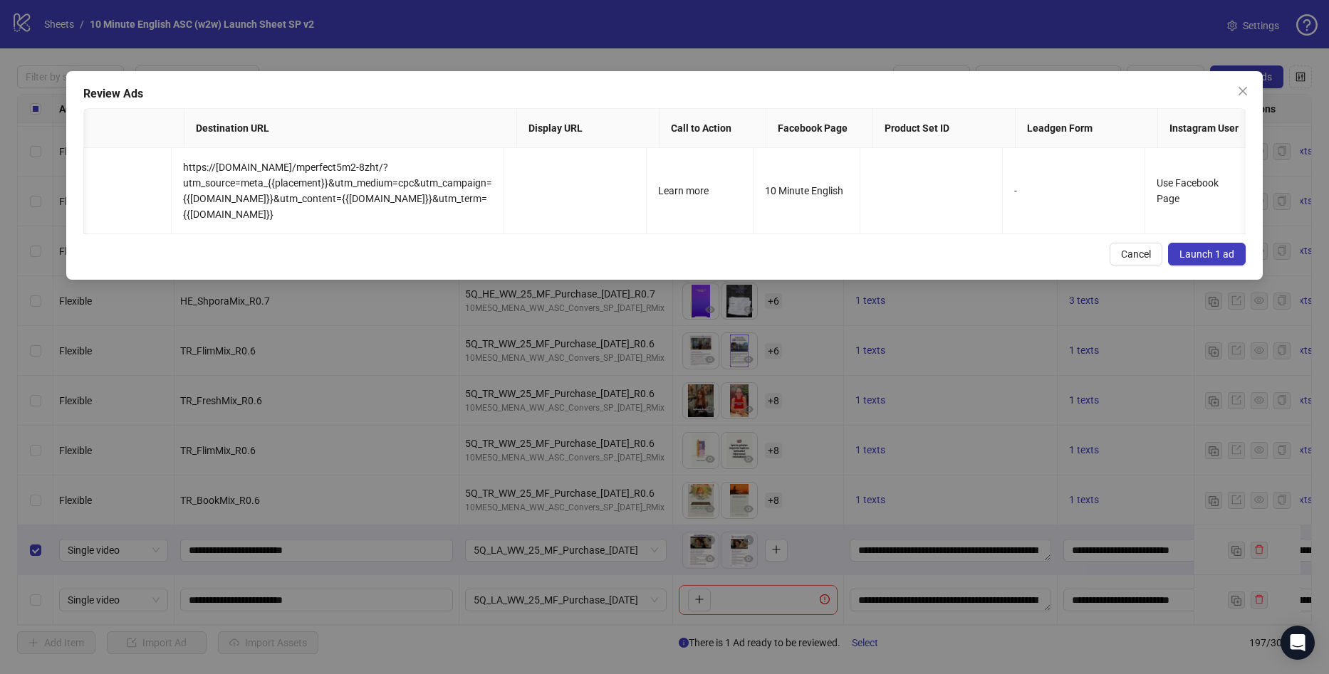
scroll to position [0, 938]
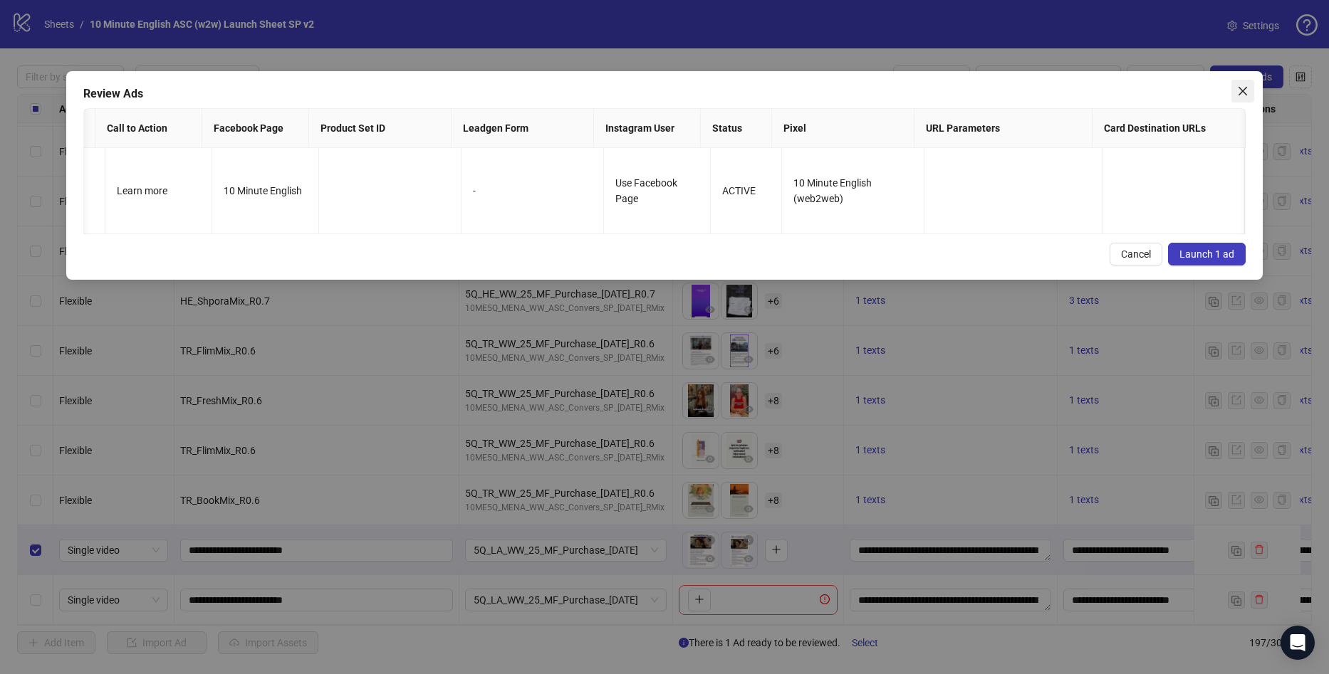
click at [1242, 85] on icon "close" at bounding box center [1242, 90] width 11 height 11
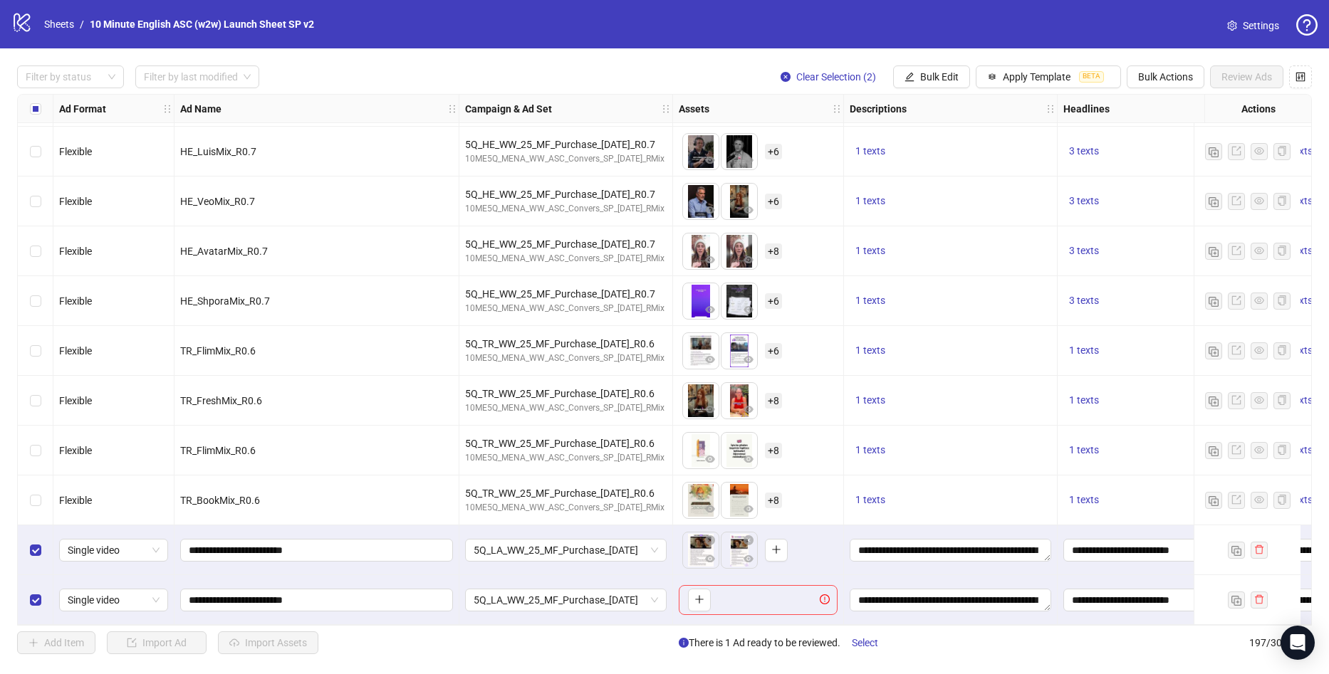
drag, startPoint x: 341, startPoint y: 24, endPoint x: 253, endPoint y: 35, distance: 88.9
click at [86, 34] on div "logo/logo-mobile Sheets / 10 Minute English ASC (w2w) Launch Sheet SP v2 Settin…" at bounding box center [664, 24] width 1306 height 26
click at [367, 70] on div "Filter by status Filter by last modified Clear Selection (2) Bulk Edit Apply Te…" at bounding box center [664, 77] width 1295 height 23
drag, startPoint x: 39, startPoint y: 551, endPoint x: 39, endPoint y: 559, distance: 7.8
click at [39, 556] on div "Select row 196" at bounding box center [36, 550] width 36 height 50
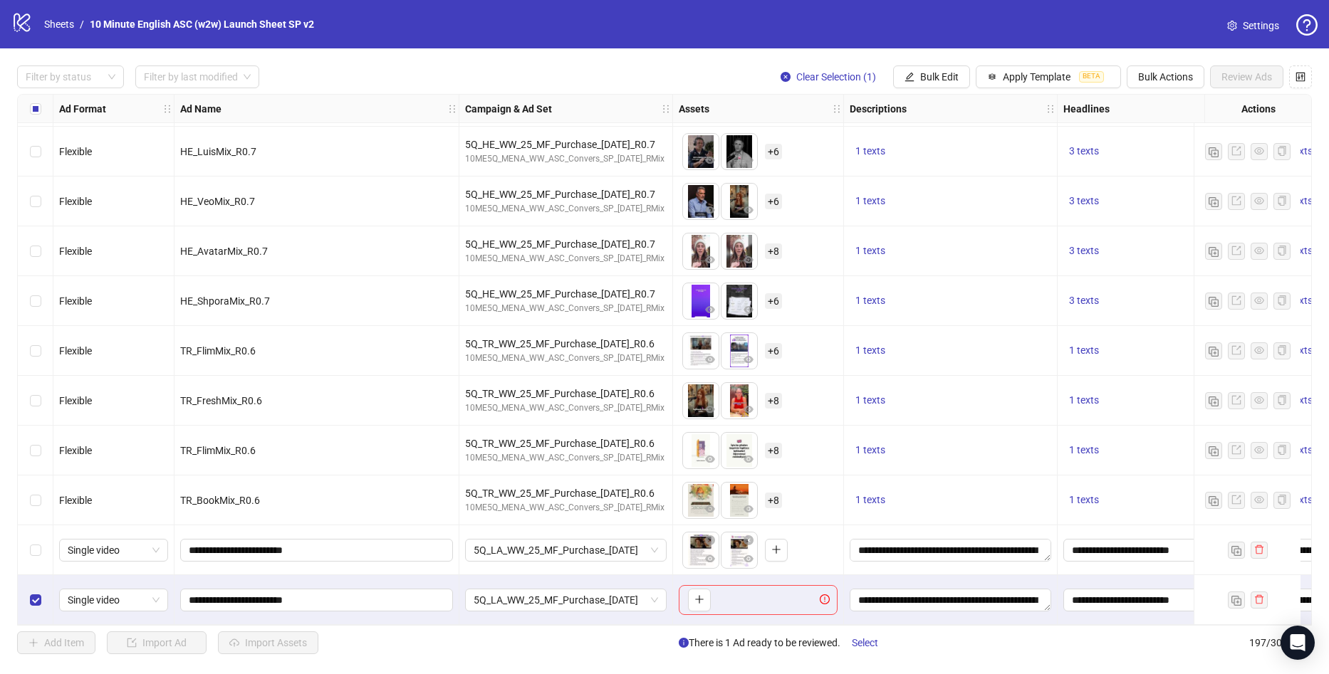
click at [42, 592] on div "Select row 197" at bounding box center [36, 600] width 36 height 50
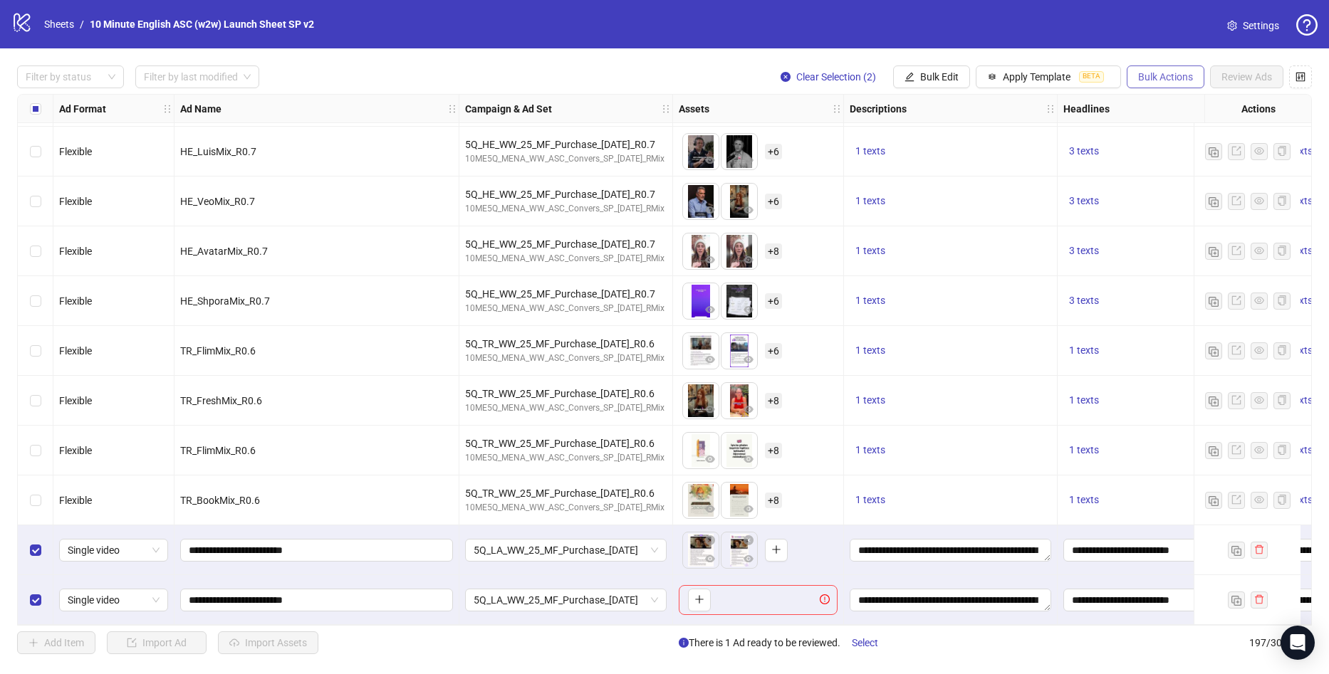
click at [1169, 78] on span "Bulk Actions" at bounding box center [1165, 76] width 55 height 11
click at [1181, 177] on span "Copy to another sheet" at bounding box center [1185, 175] width 98 height 16
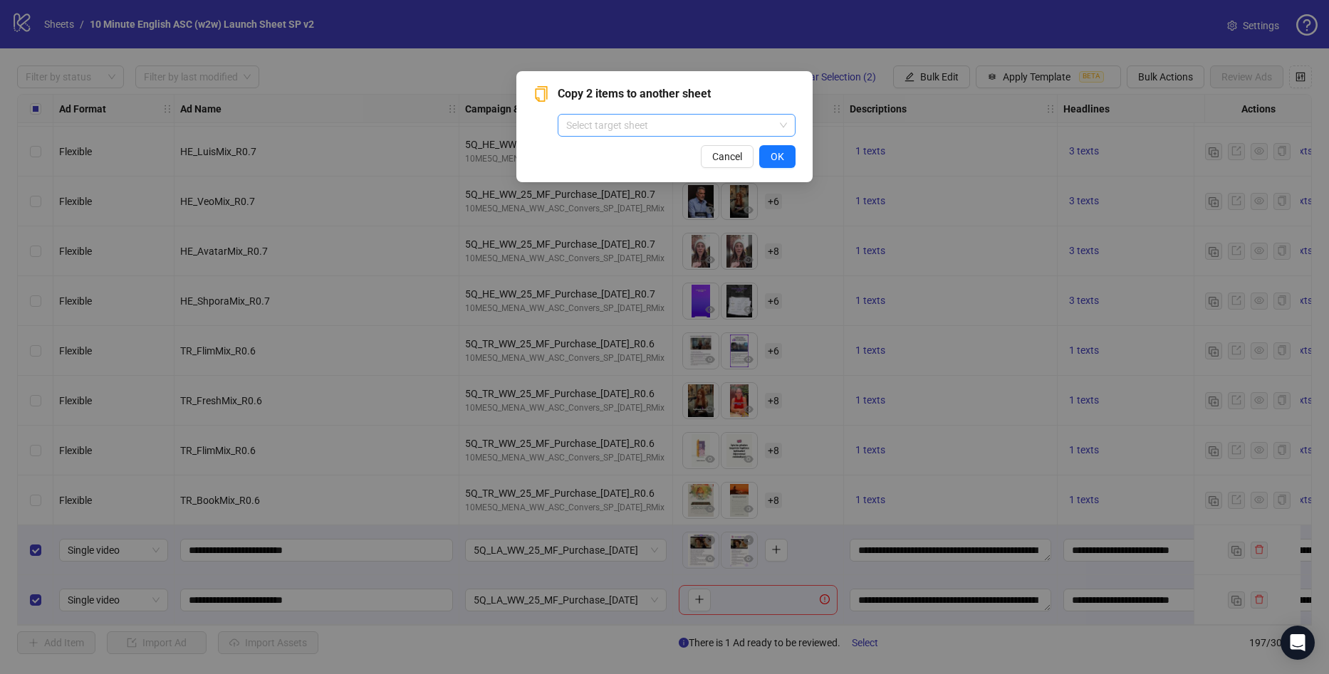
click at [654, 125] on input "search" at bounding box center [670, 125] width 208 height 21
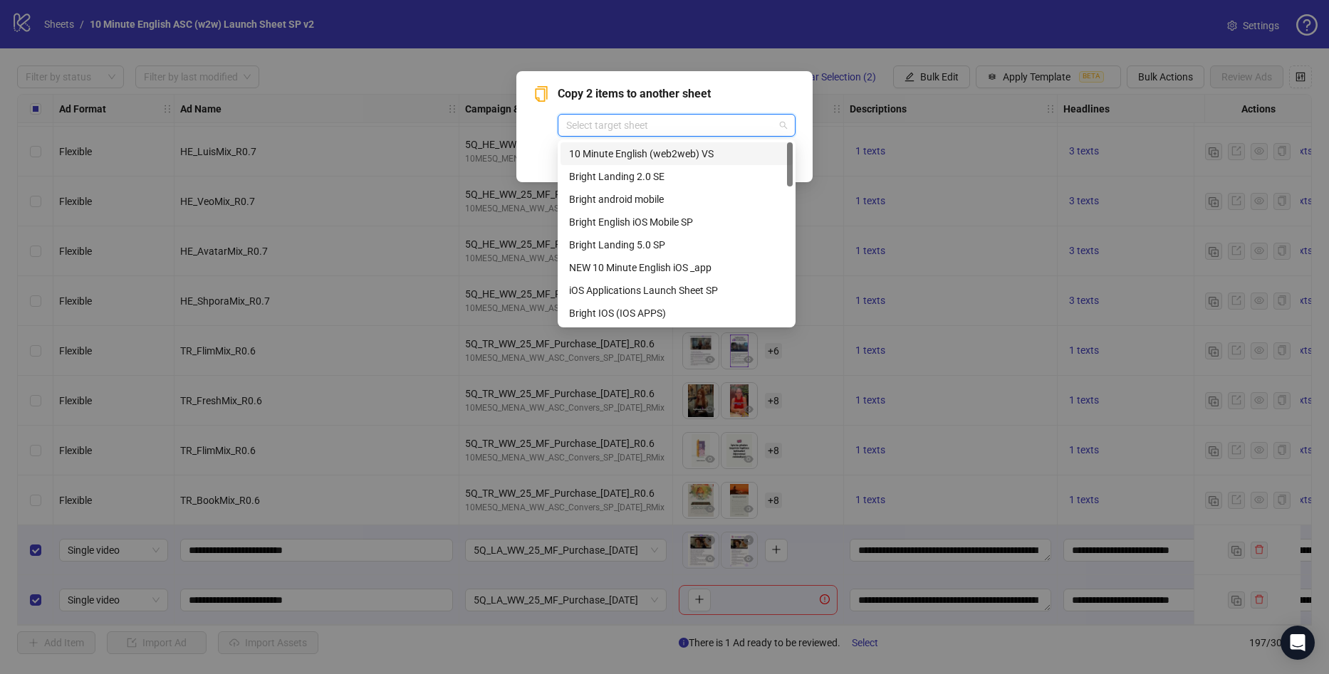
click at [736, 95] on span "Copy 2 items to another sheet" at bounding box center [677, 93] width 238 height 17
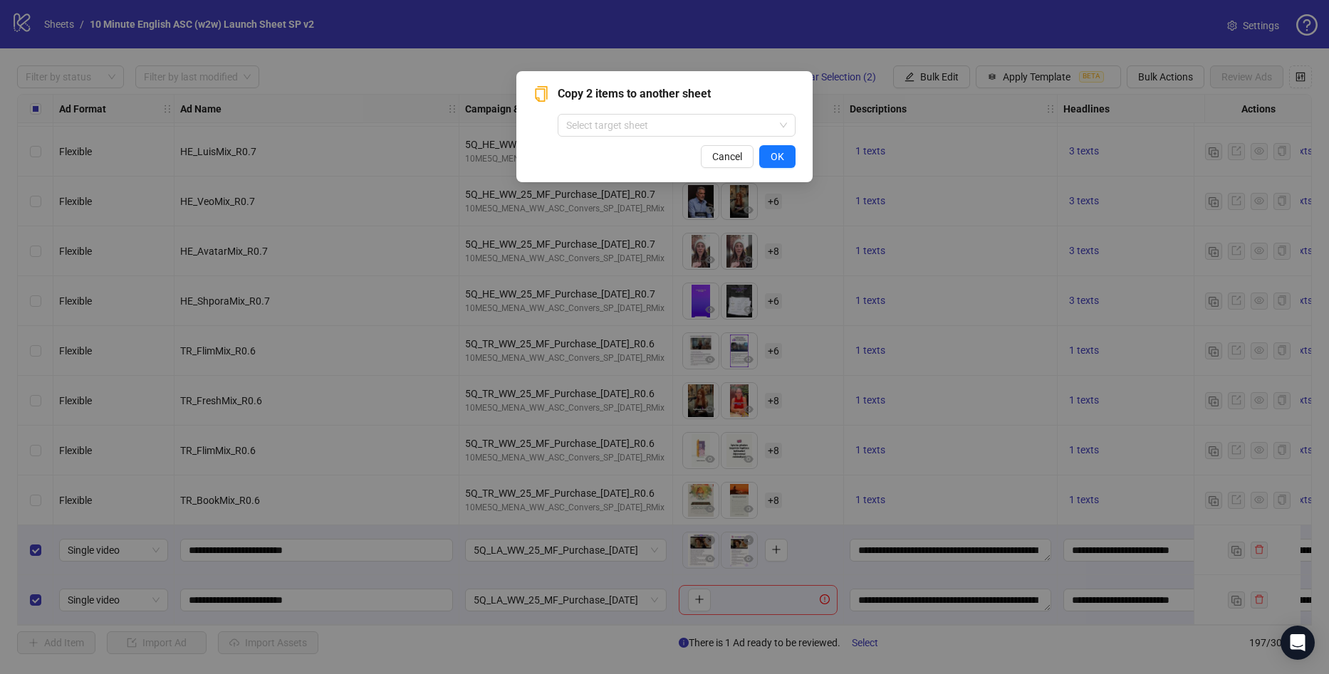
click at [736, 169] on div "Copy 2 items to another sheet Select target sheet Cancel OK" at bounding box center [664, 126] width 296 height 111
click at [727, 155] on span "Cancel" at bounding box center [727, 156] width 30 height 11
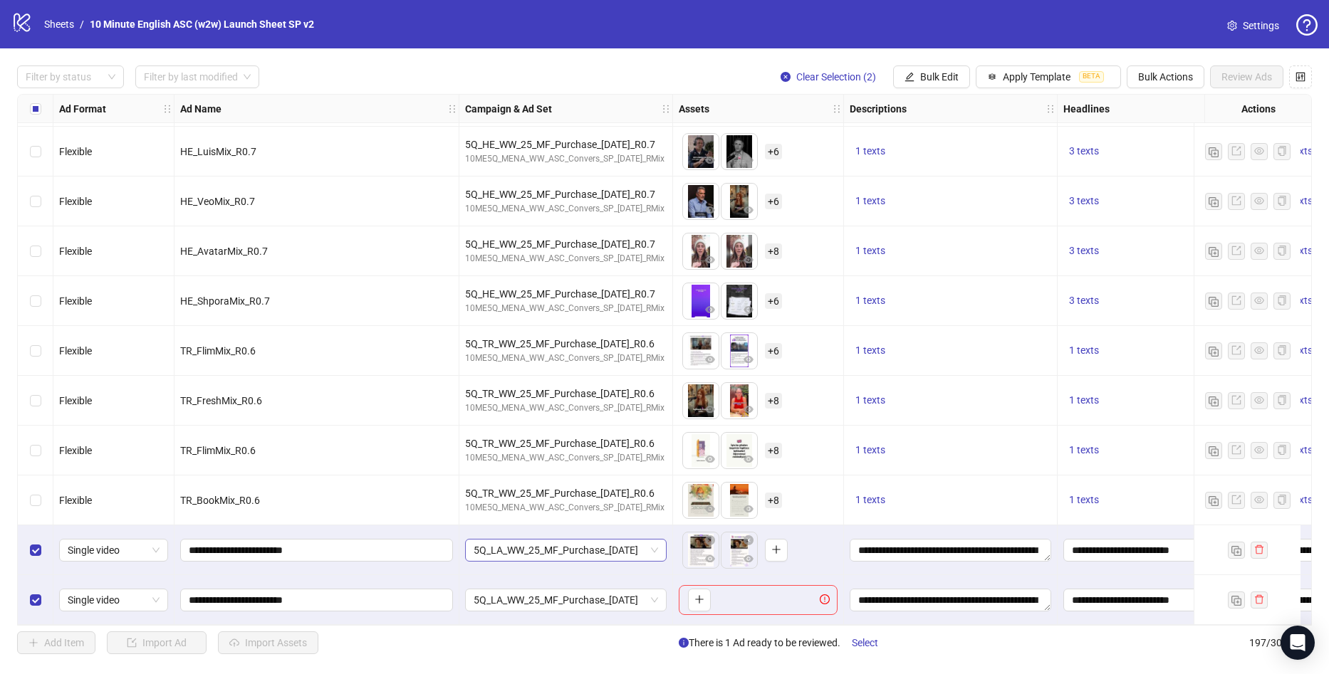
click at [578, 553] on span "5Q_LA_WW_25_MF_Purchase_[DATE]" at bounding box center [566, 550] width 184 height 21
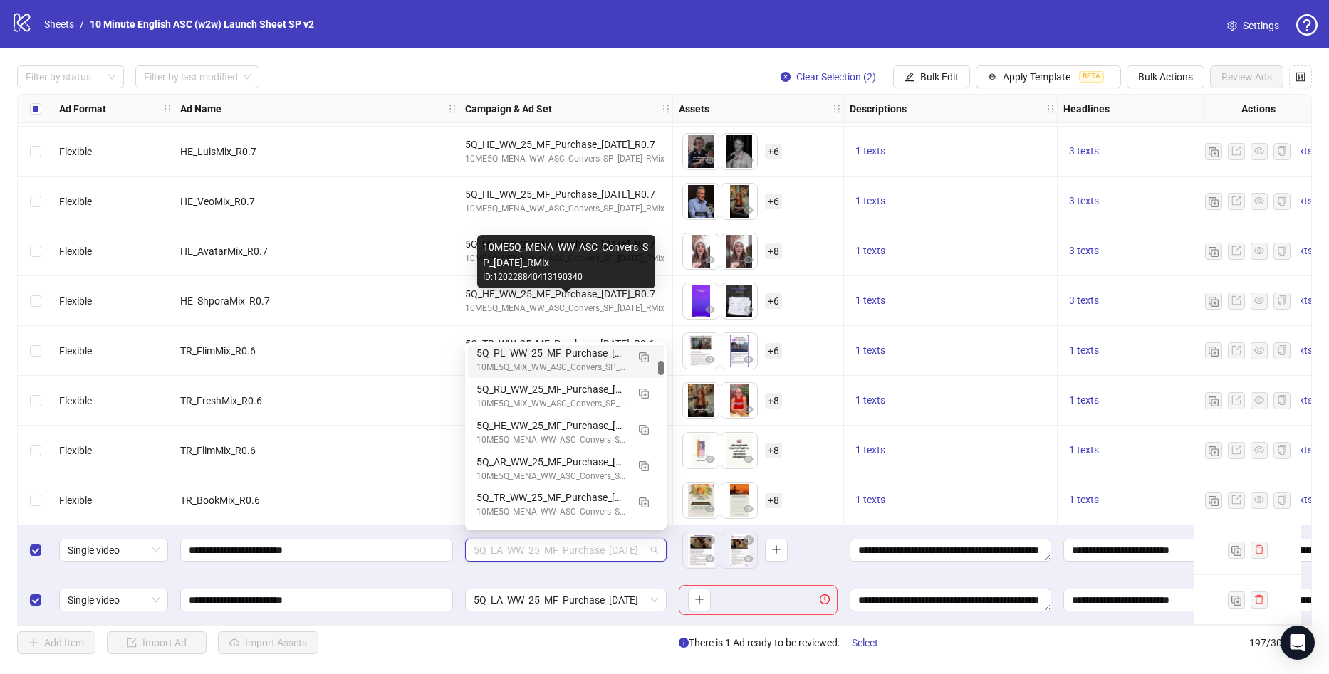
scroll to position [0, 0]
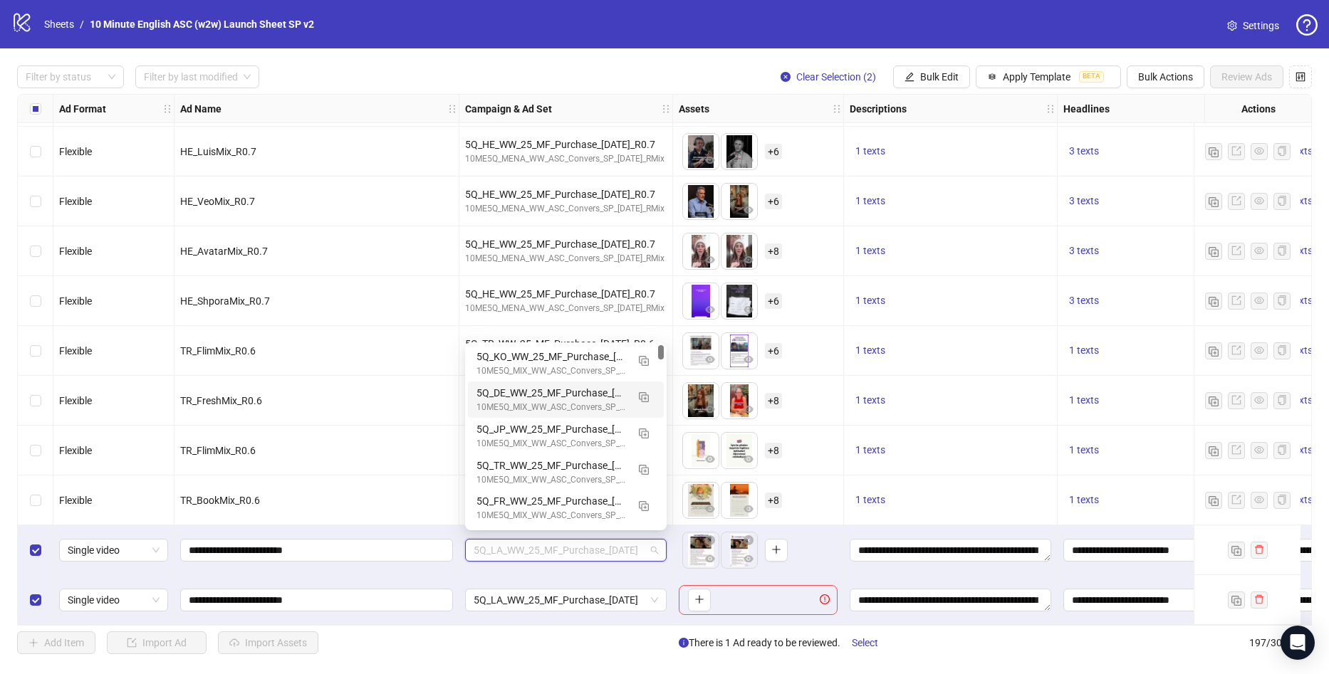
click at [38, 554] on div "Select row 196" at bounding box center [36, 550] width 36 height 50
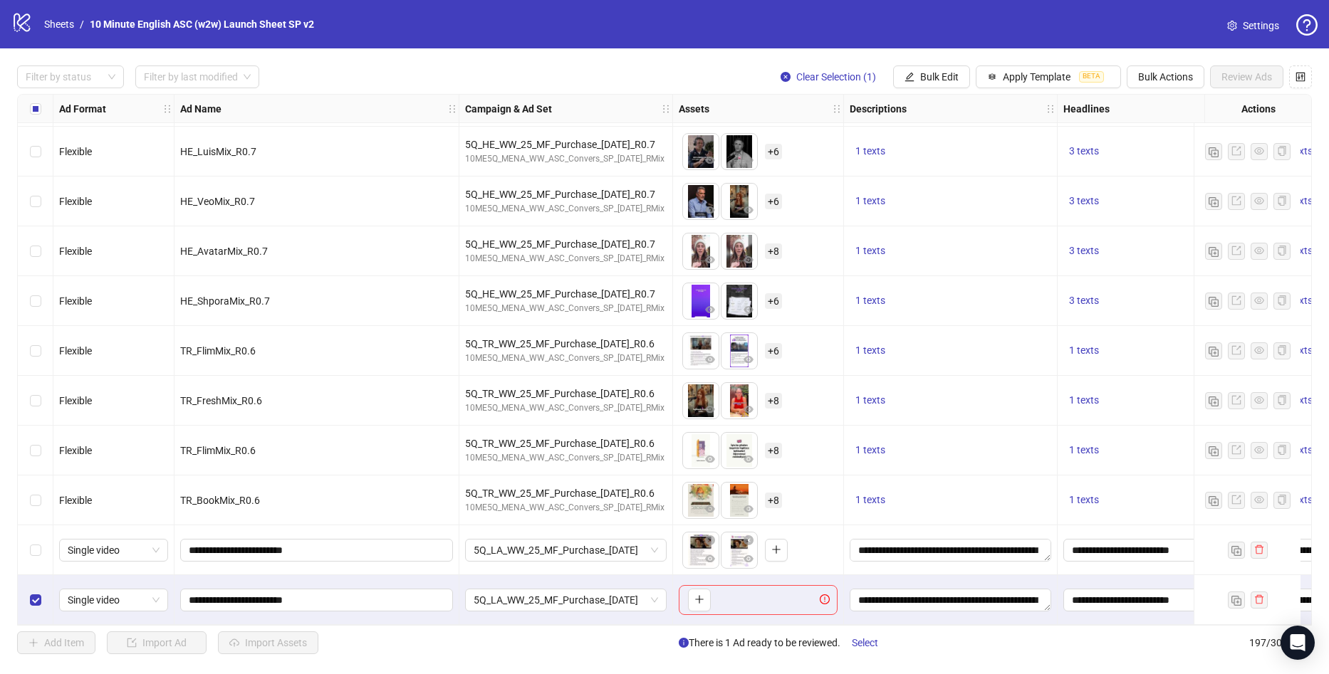
click at [39, 605] on div "Select row 197" at bounding box center [36, 600] width 36 height 50
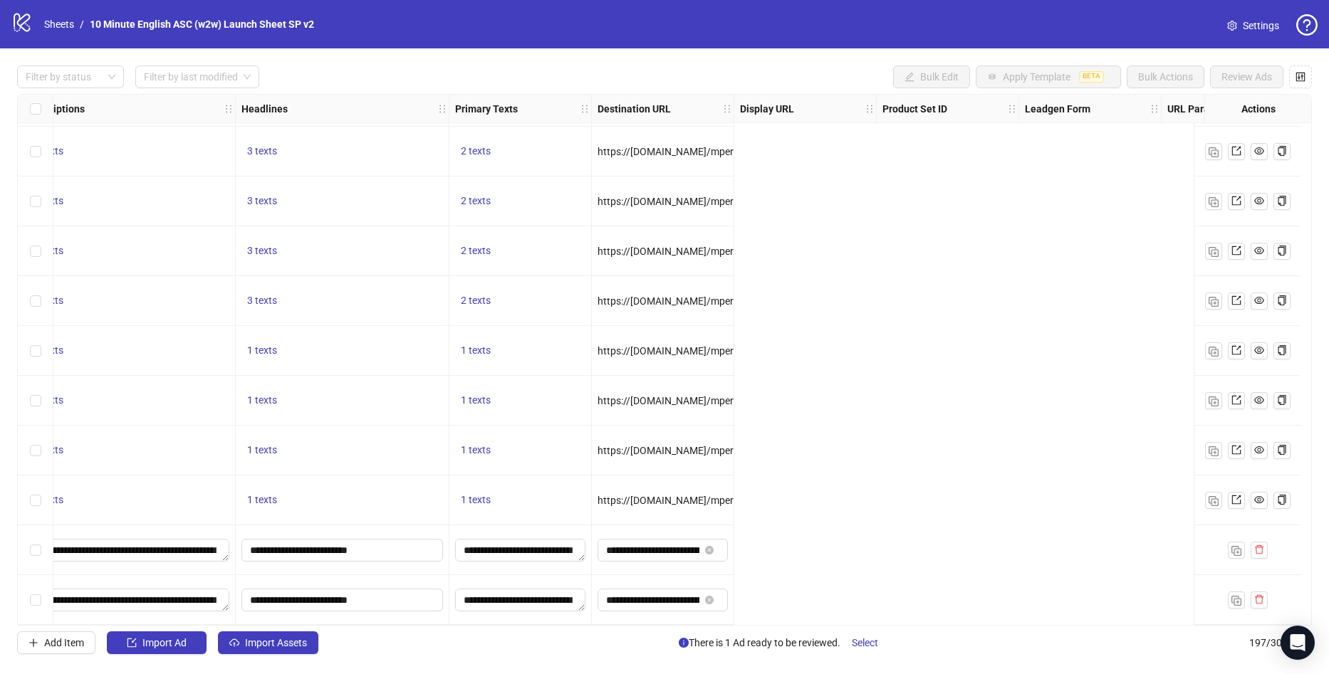
scroll to position [9323, 0]
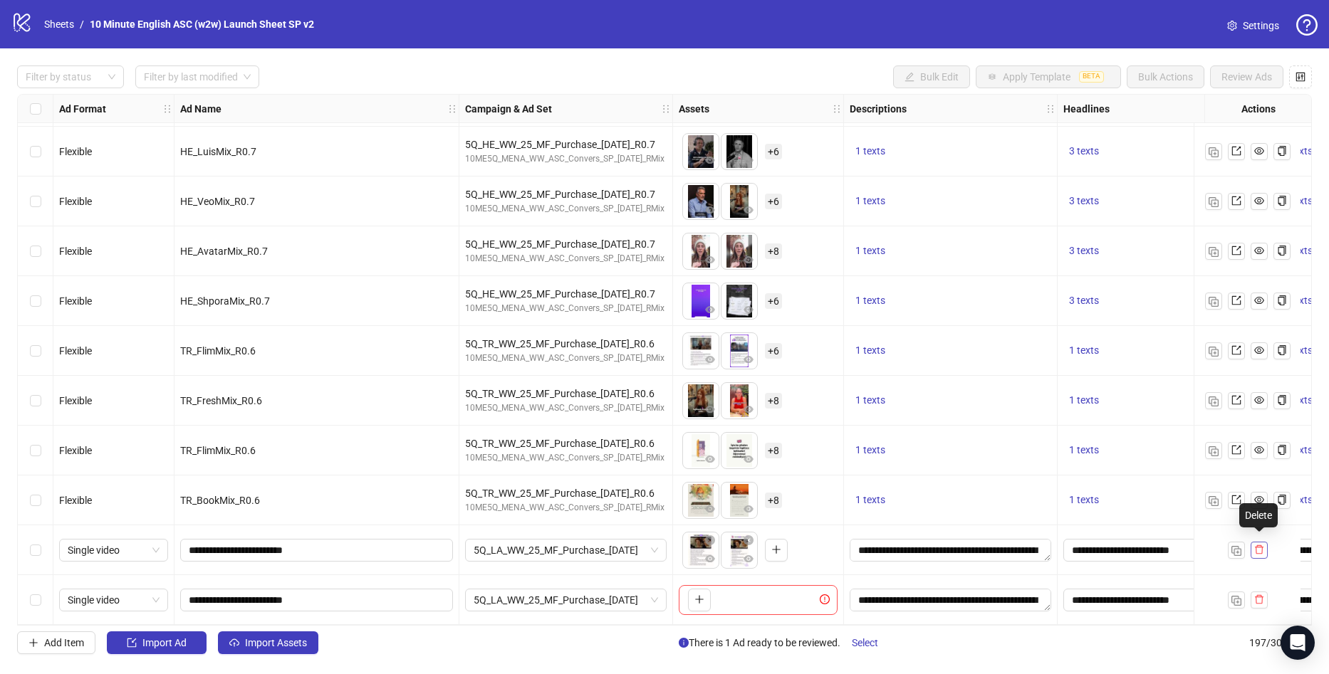
click at [1257, 545] on icon "delete" at bounding box center [1259, 550] width 10 height 10
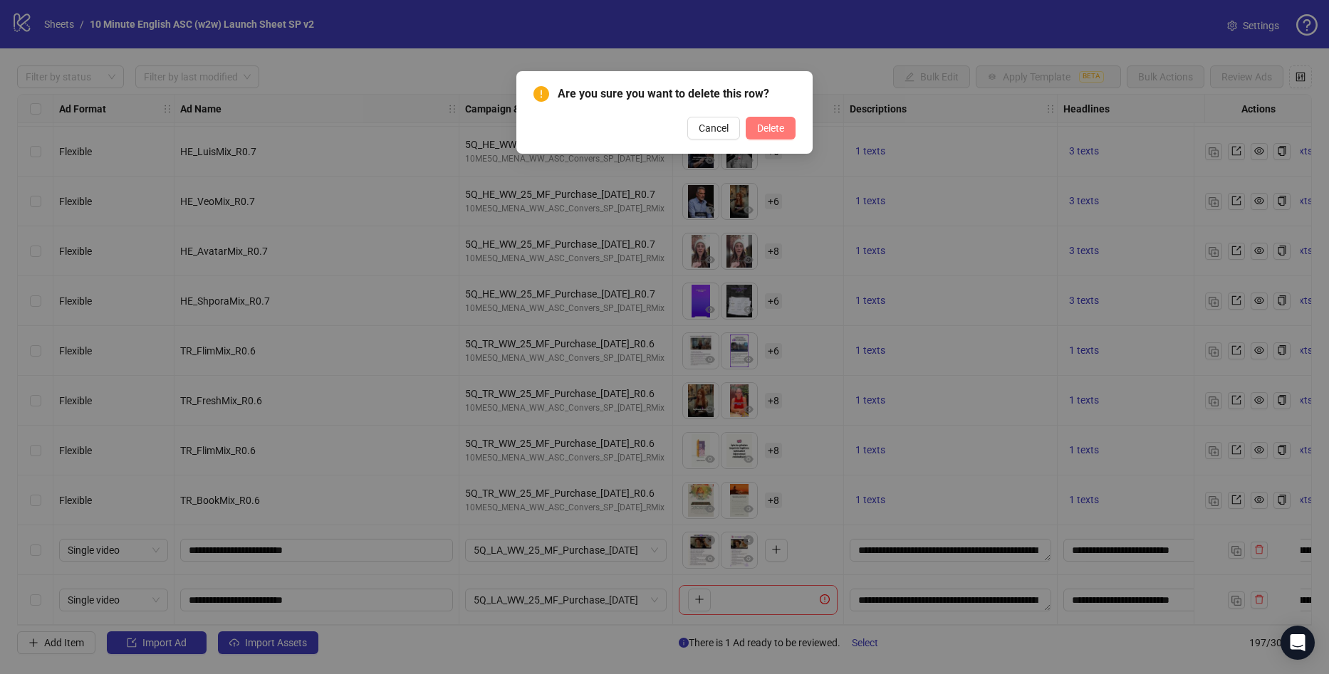
click at [787, 132] on button "Delete" at bounding box center [771, 128] width 50 height 23
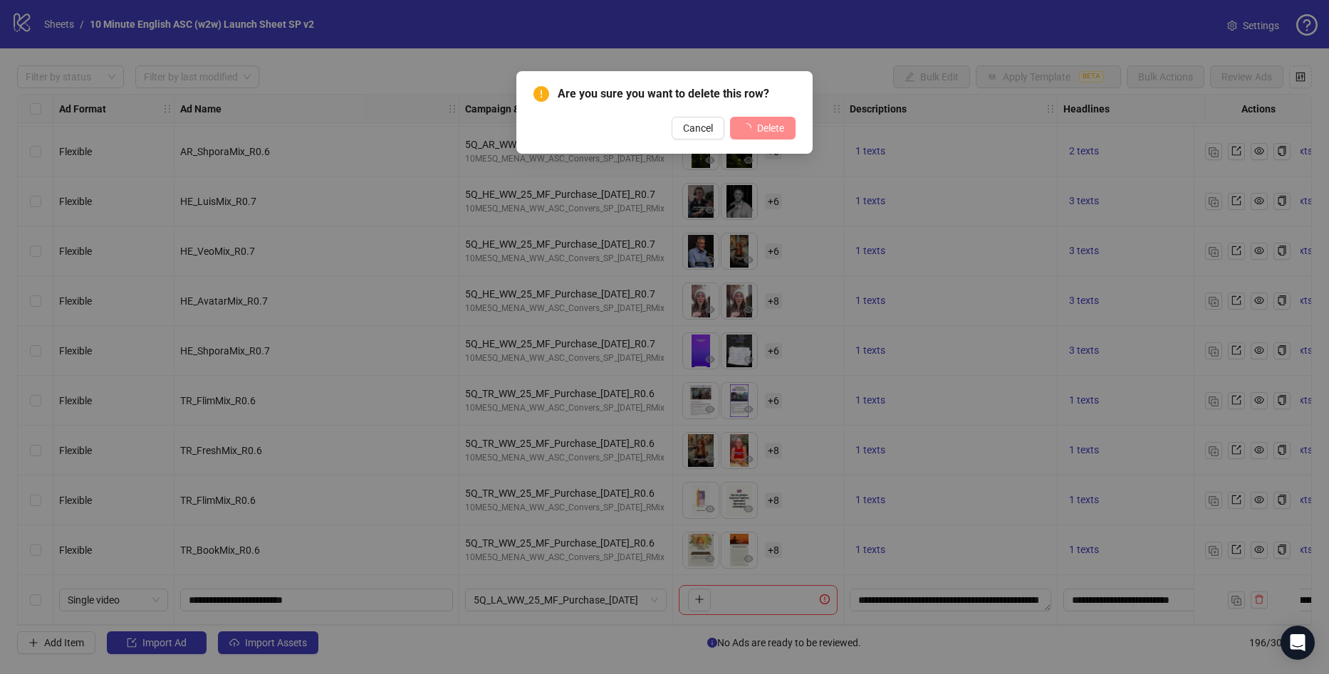
scroll to position [9273, 0]
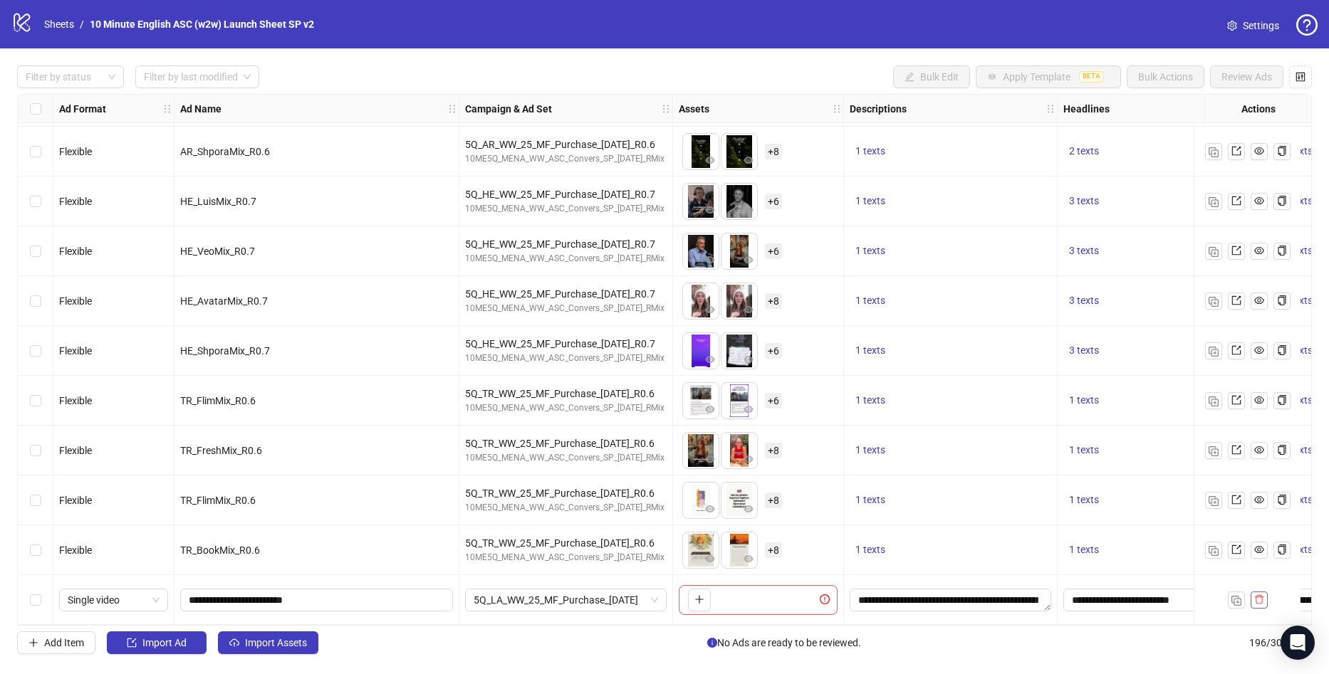
click at [1257, 600] on span "button" at bounding box center [1259, 599] width 10 height 11
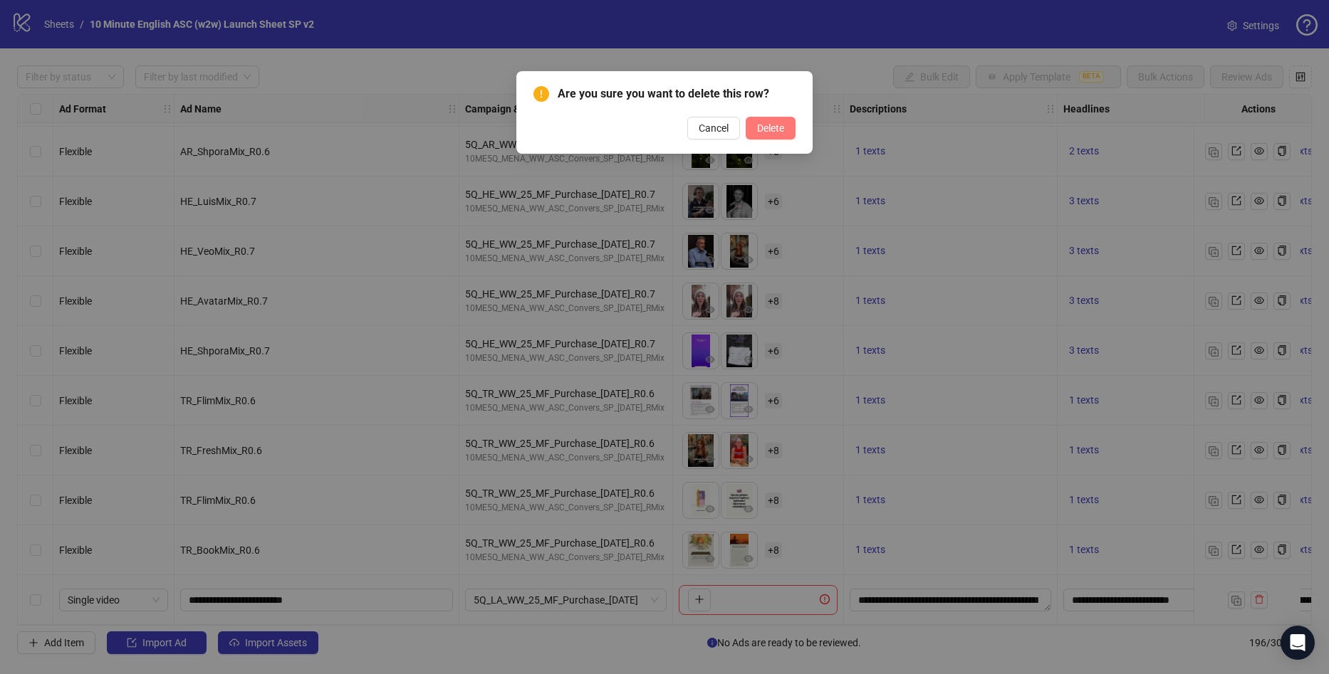
click at [765, 126] on span "Delete" at bounding box center [770, 127] width 27 height 11
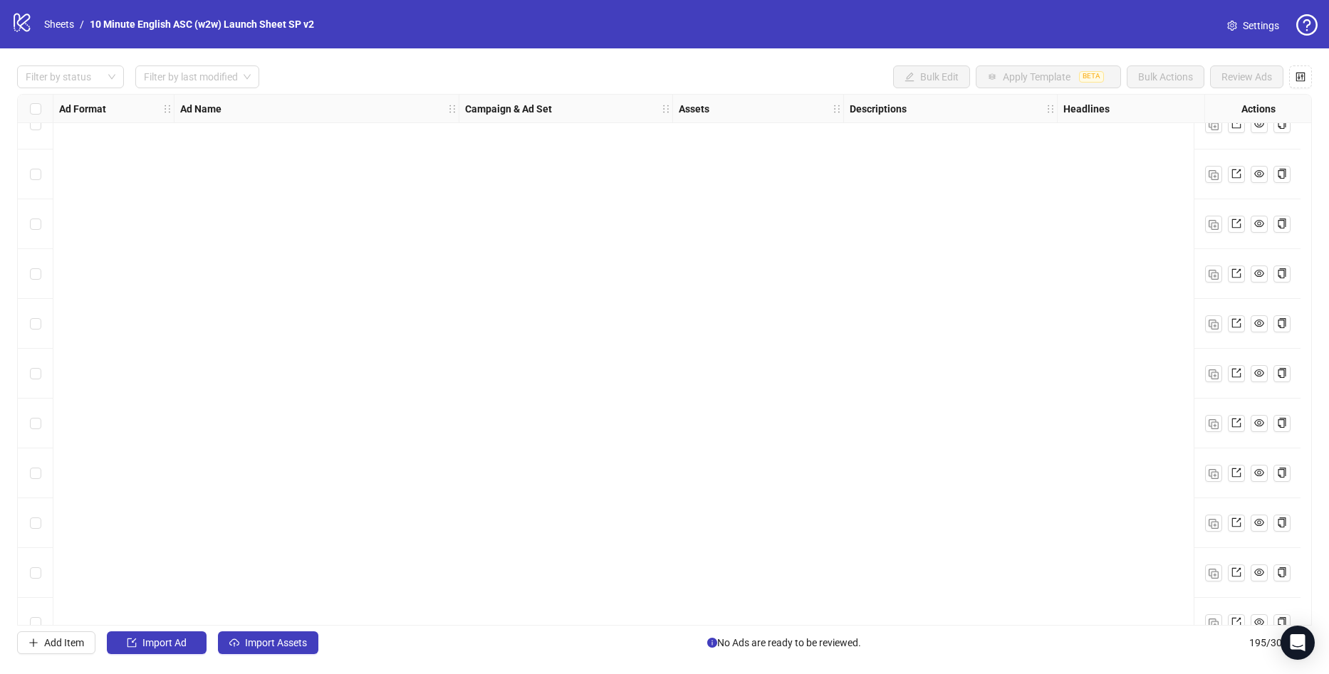
scroll to position [9223, 0]
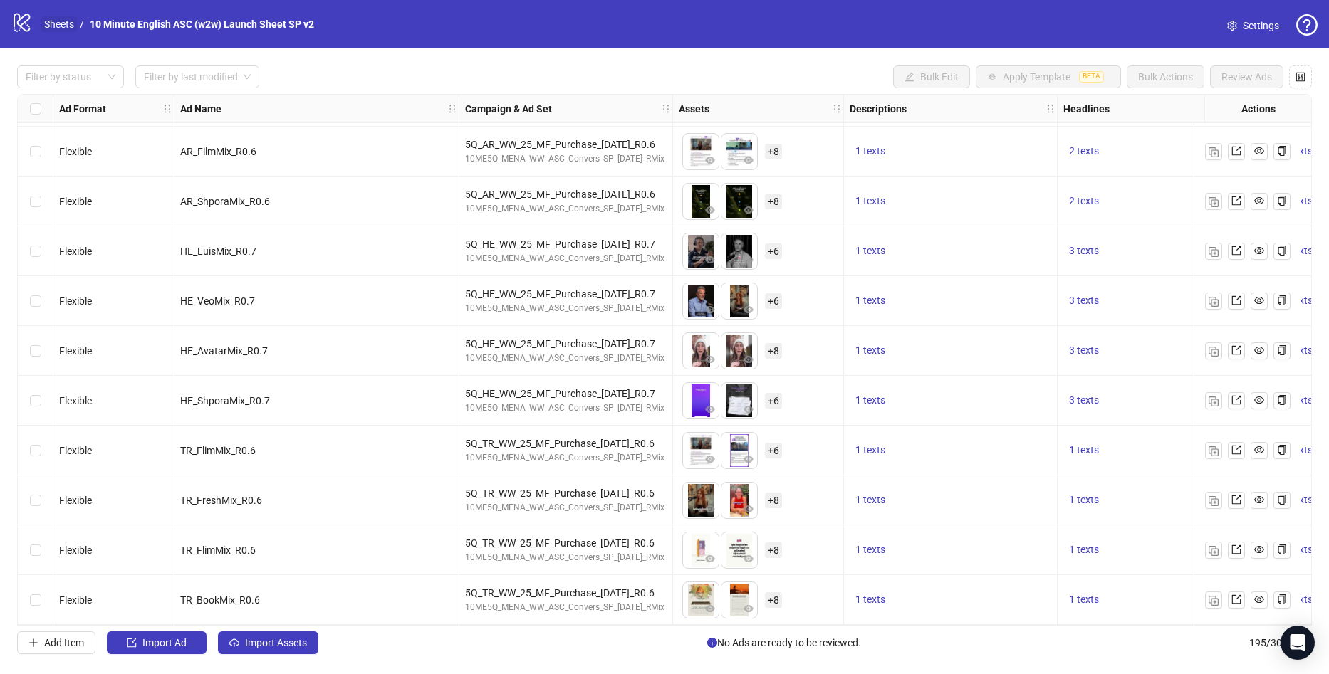
click at [56, 19] on link "Sheets" at bounding box center [59, 24] width 36 height 16
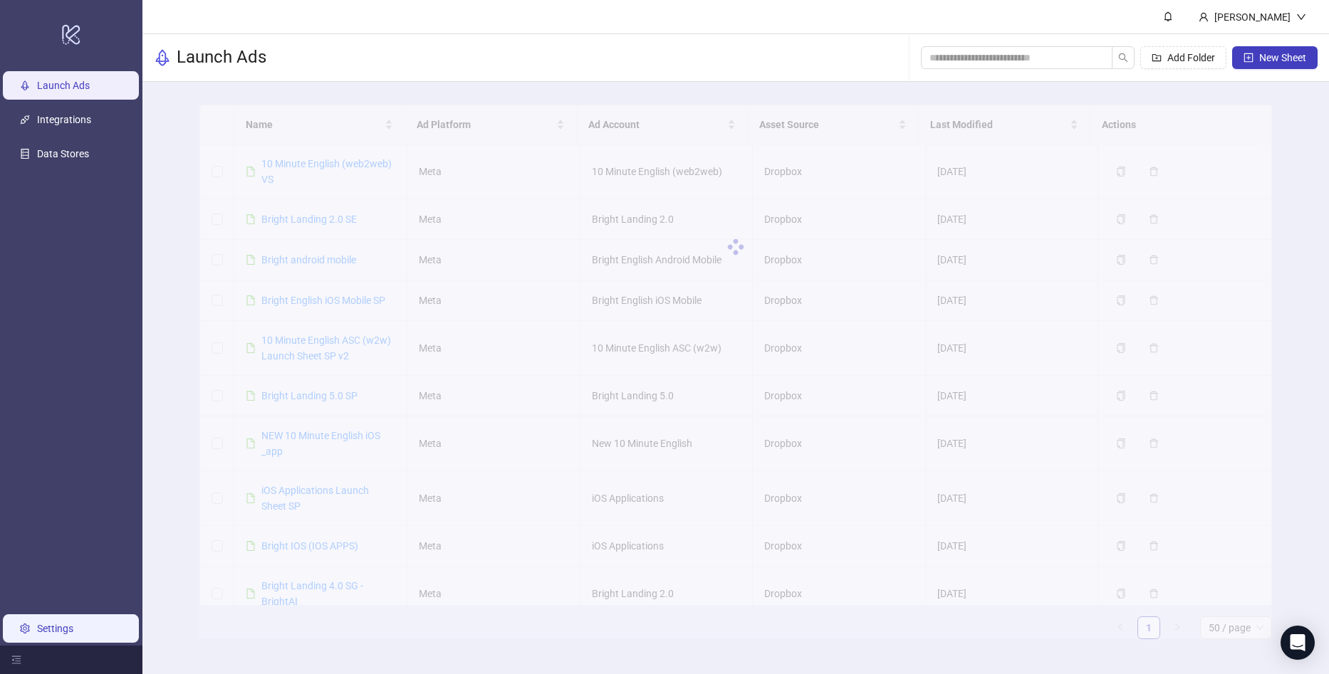
click at [56, 631] on link "Settings" at bounding box center [55, 628] width 36 height 11
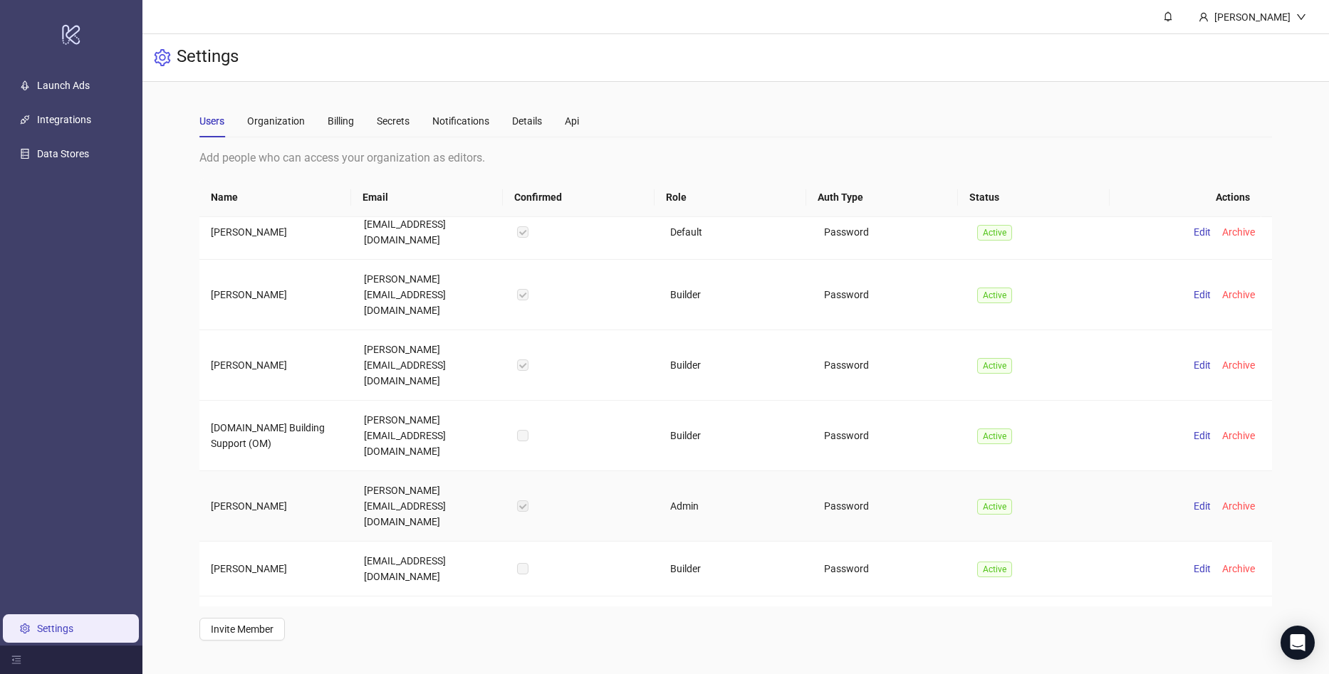
scroll to position [199, 0]
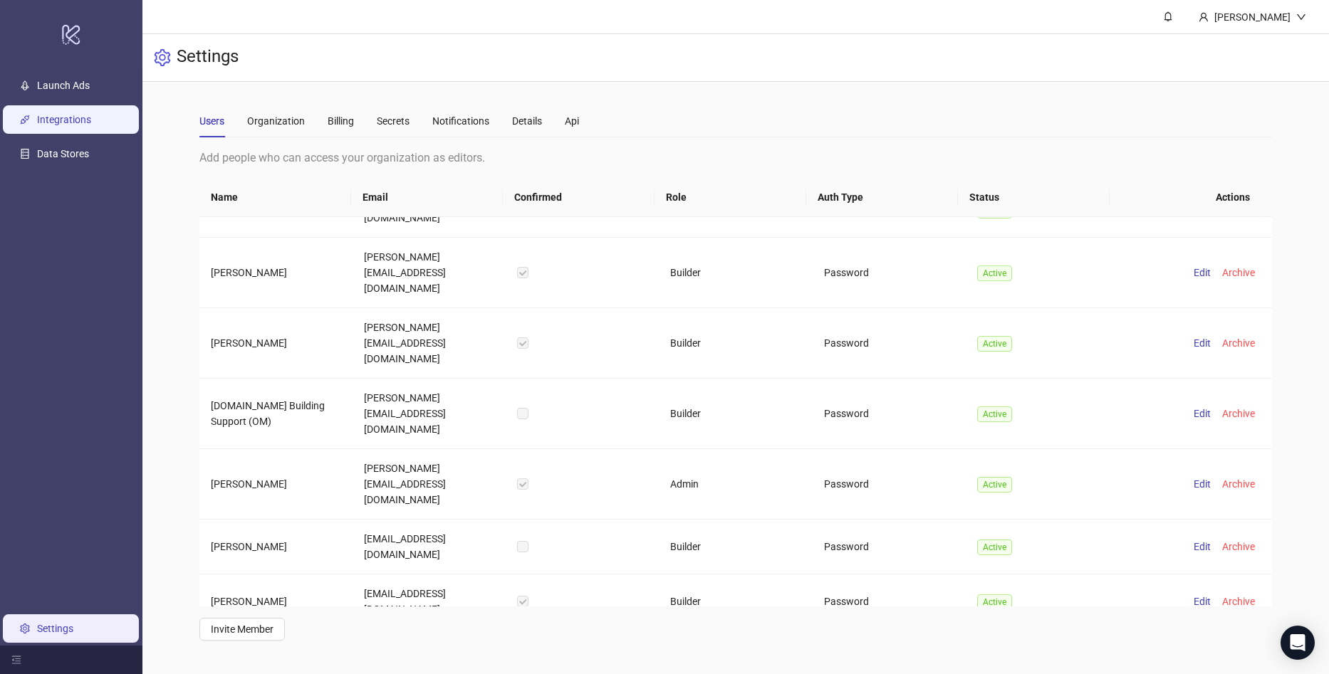
click at [56, 114] on link "Integrations" at bounding box center [64, 119] width 54 height 11
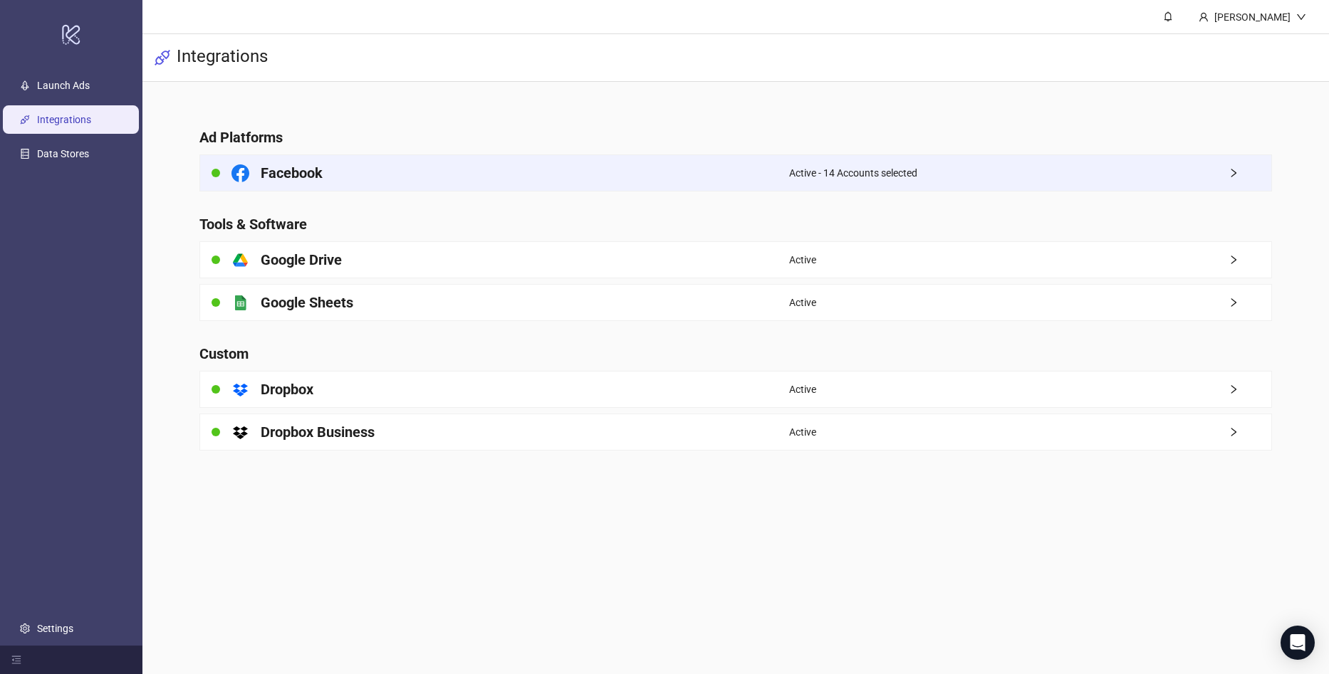
click at [1029, 172] on div "Active - 14 Accounts selected" at bounding box center [1030, 173] width 482 height 36
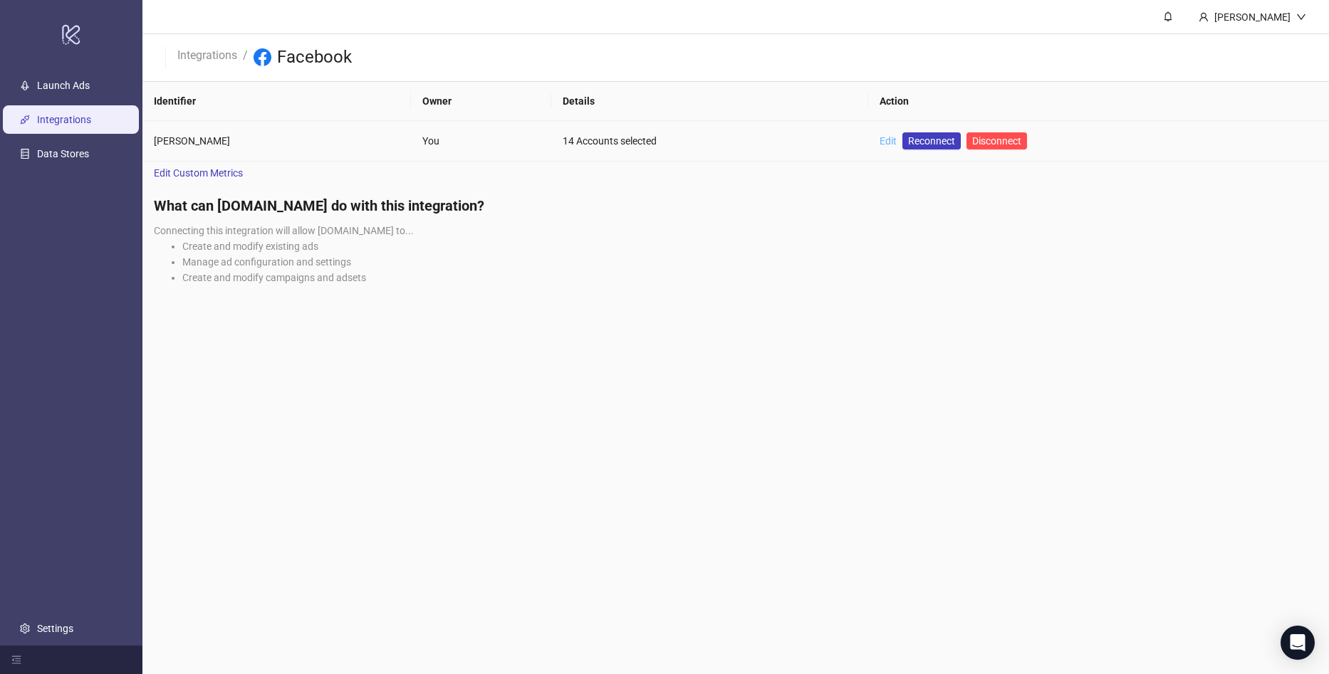
click at [879, 142] on link "Edit" at bounding box center [887, 140] width 17 height 11
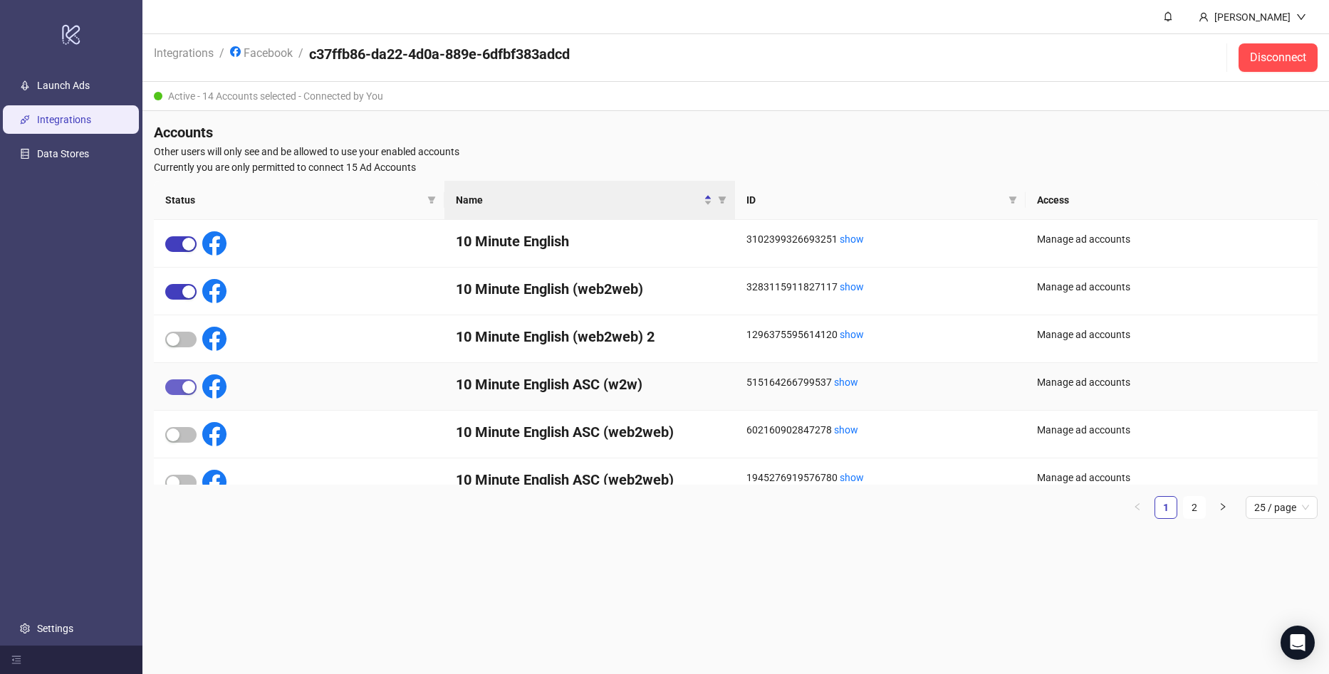
click at [184, 387] on div "button" at bounding box center [188, 387] width 13 height 13
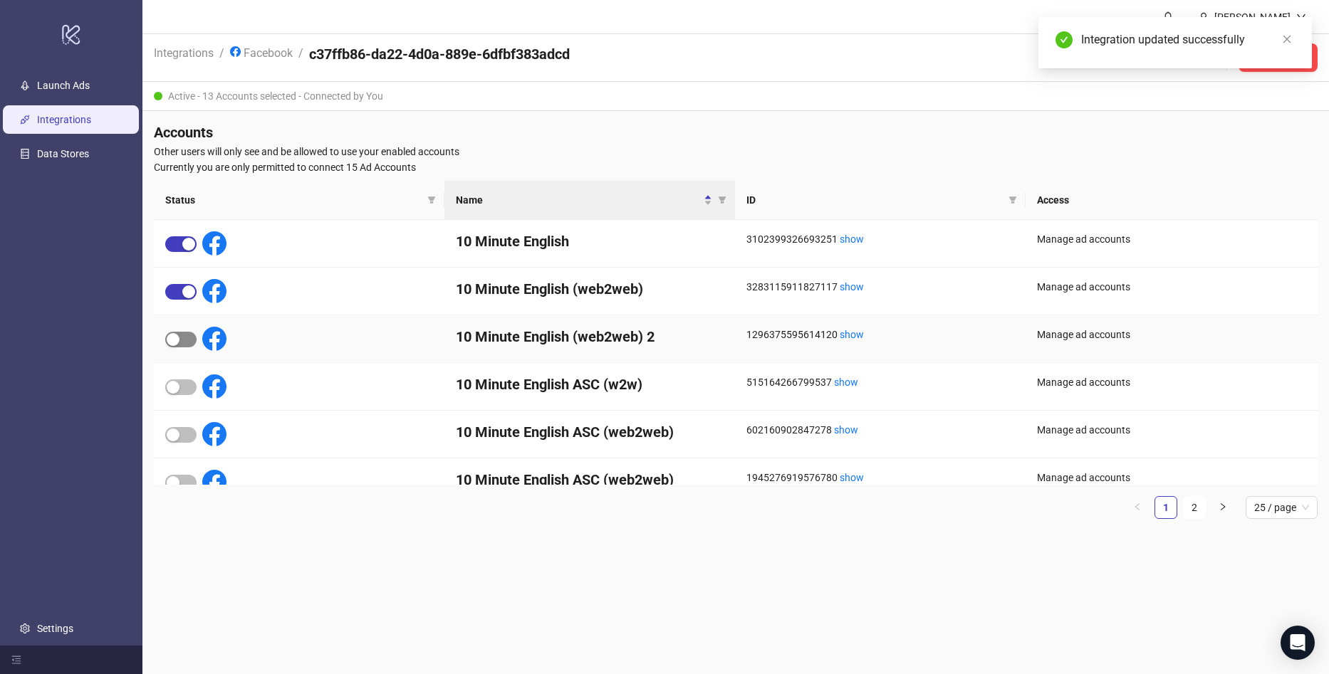
click at [177, 344] on div "button" at bounding box center [173, 339] width 13 height 13
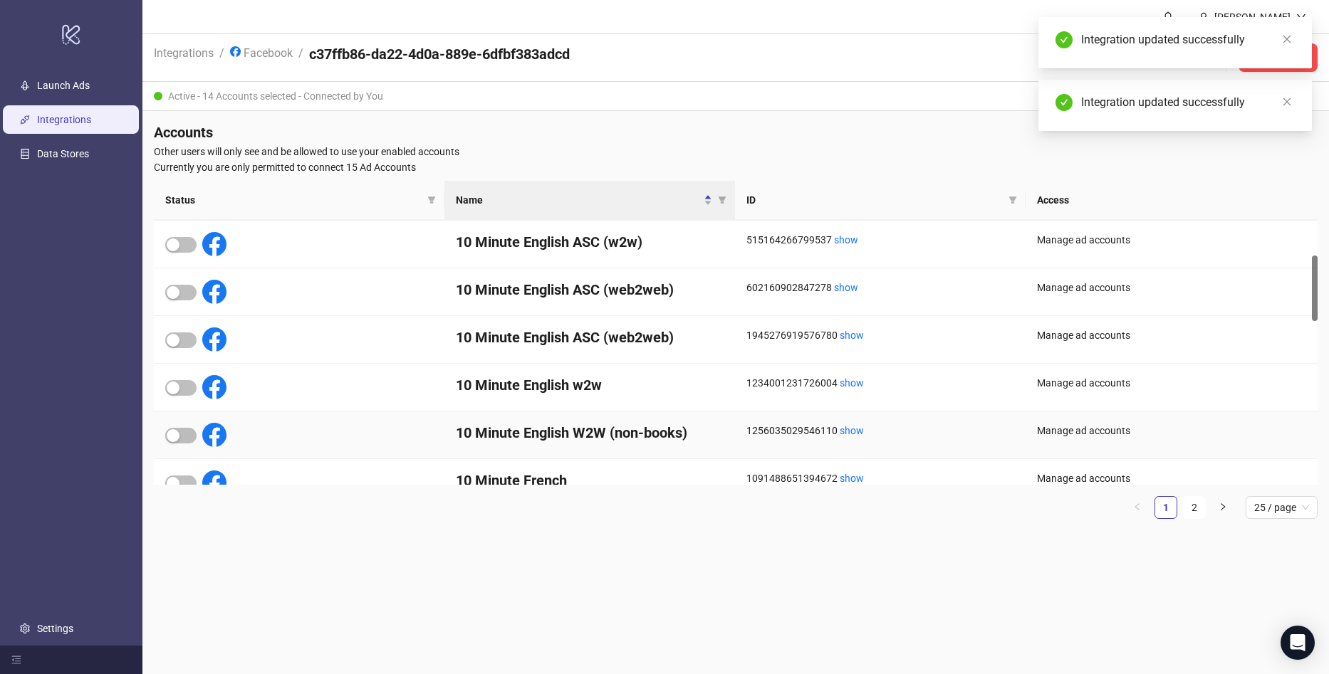
scroll to position [285, 0]
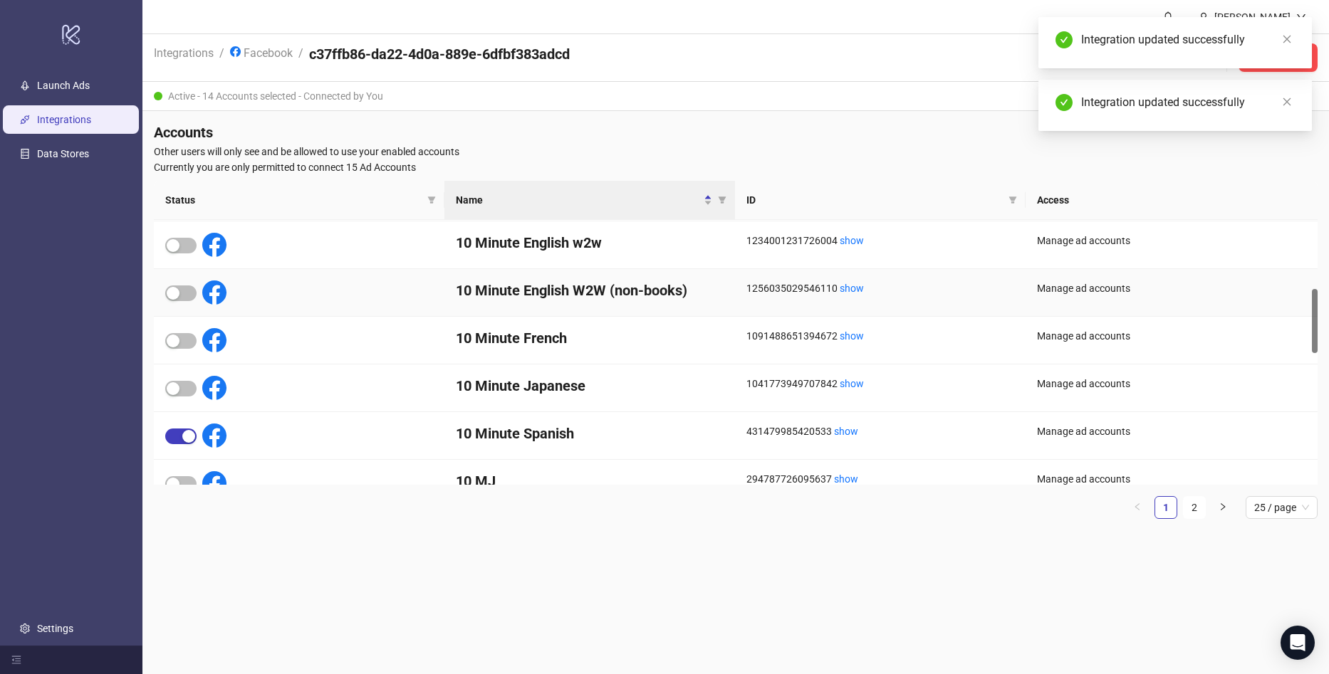
drag, startPoint x: 184, startPoint y: 293, endPoint x: 231, endPoint y: 342, distance: 69.0
click at [183, 293] on span "button" at bounding box center [180, 294] width 31 height 16
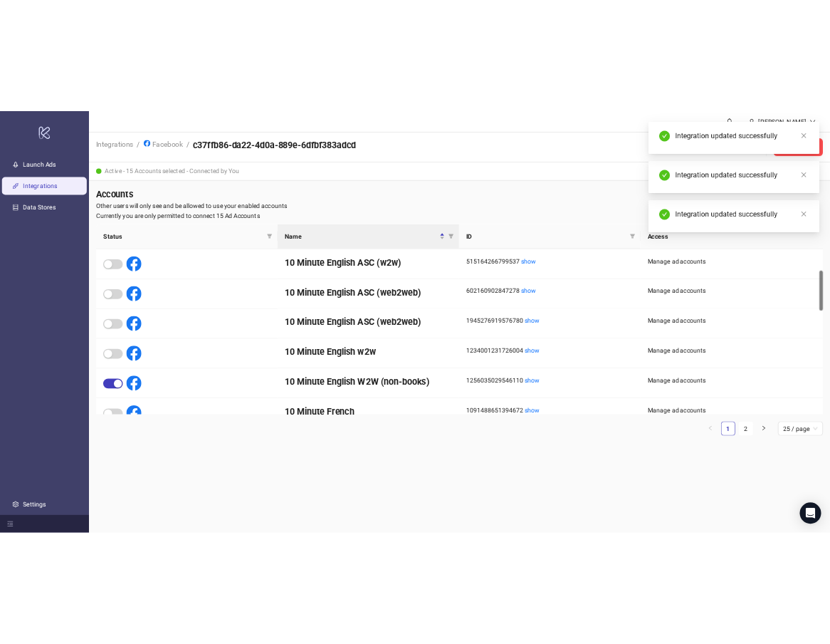
scroll to position [0, 0]
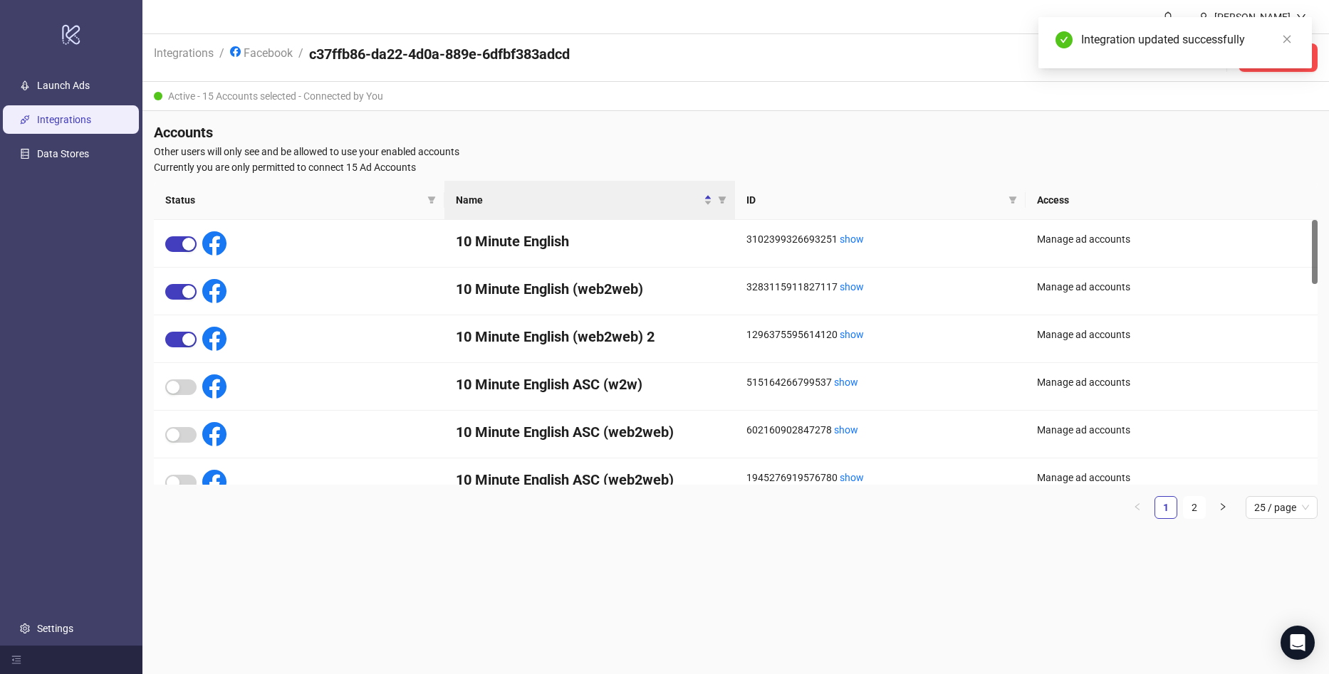
click at [572, 591] on main "[PERSON_NAME] Integrations / Facebook / c37ffb86-da22-4d0a-889e-6dfbf383adcd Di…" at bounding box center [735, 337] width 1186 height 674
click at [79, 91] on link "Launch Ads" at bounding box center [63, 85] width 53 height 11
